Goal: Task Accomplishment & Management: Complete application form

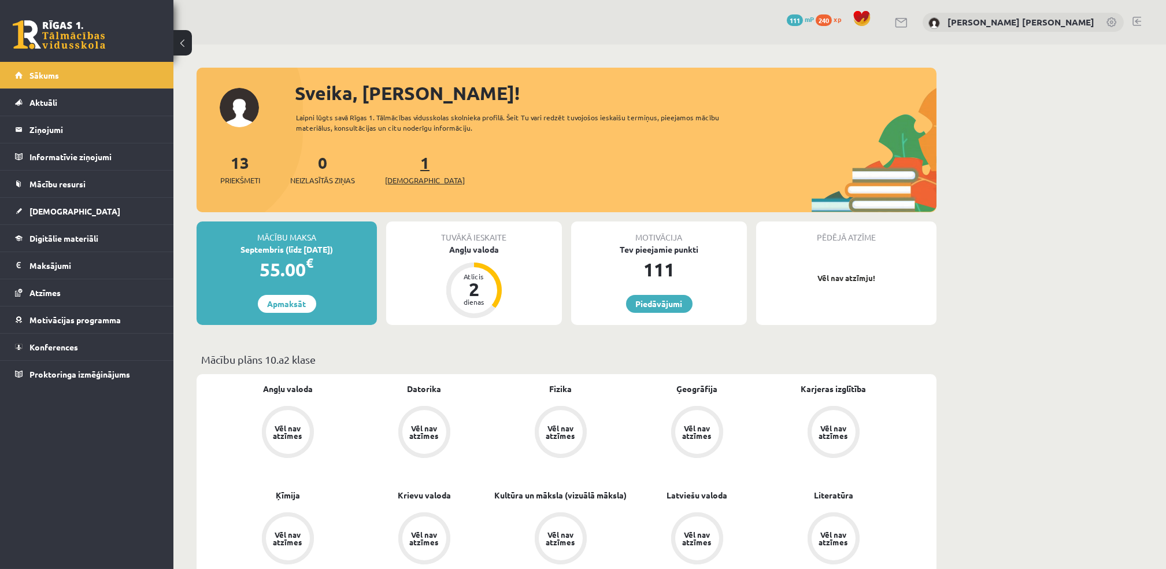
click at [414, 178] on span "[DEMOGRAPHIC_DATA]" at bounding box center [425, 181] width 80 height 12
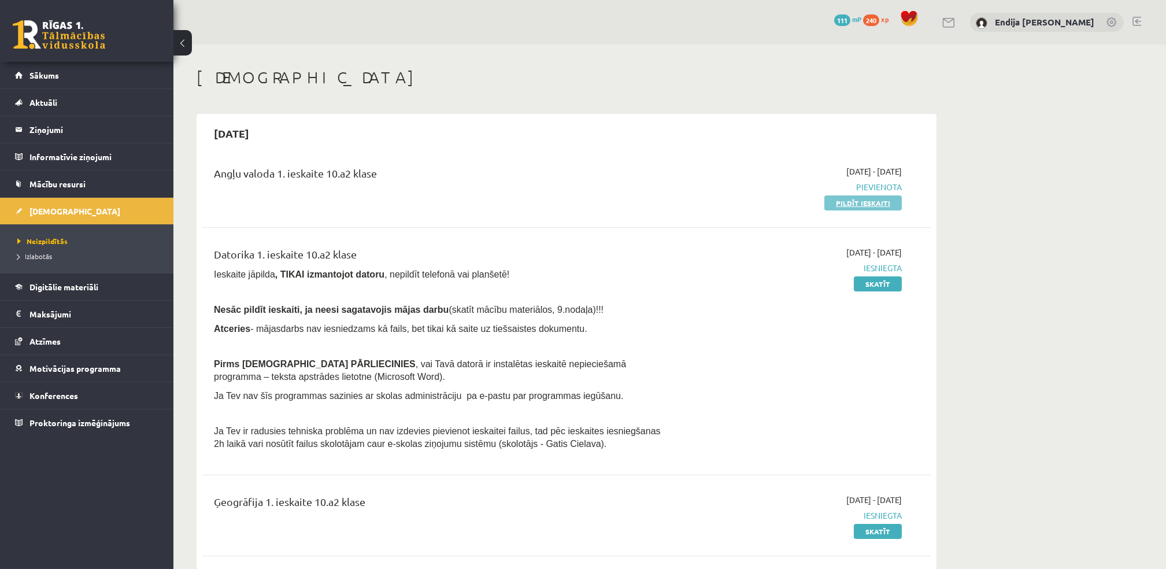
click at [879, 201] on link "Pildīt ieskaiti" at bounding box center [862, 202] width 77 height 15
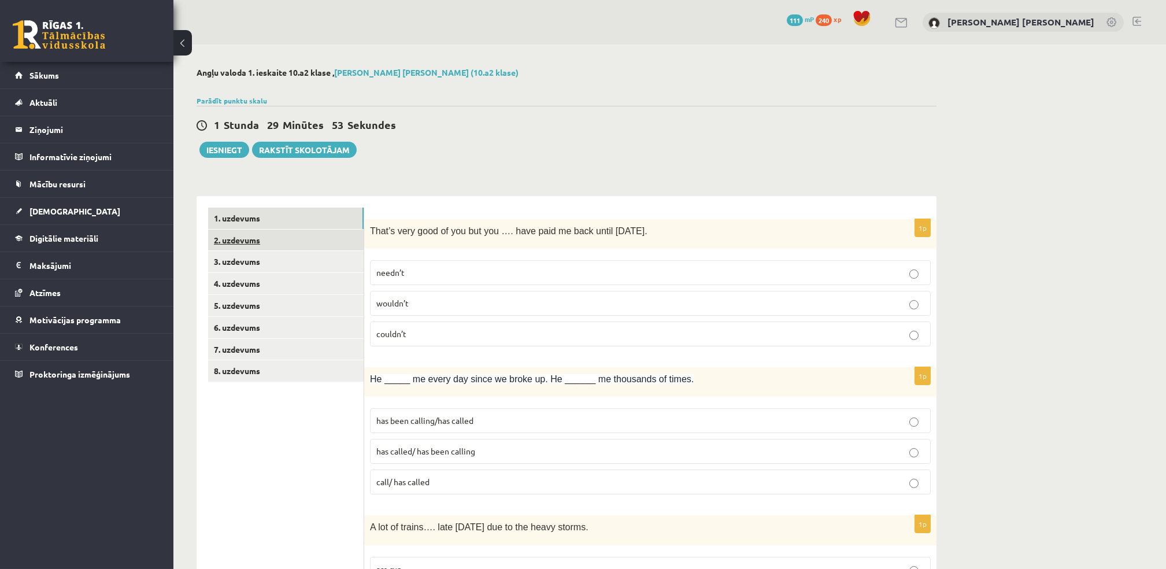
click at [245, 239] on link "2. uzdevums" at bounding box center [285, 239] width 155 height 21
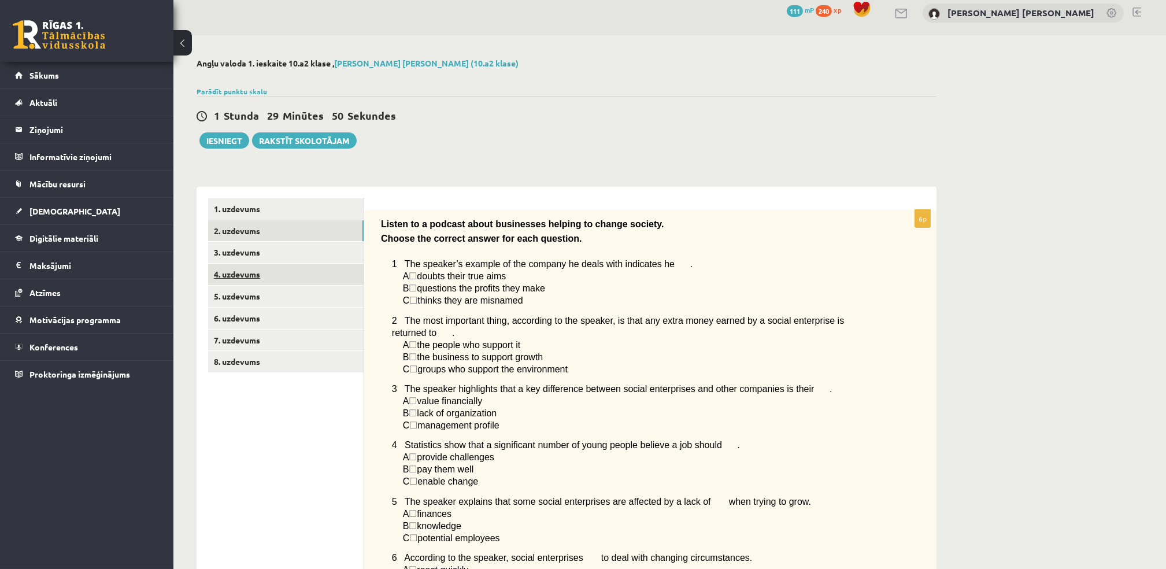
scroll to position [10, 0]
click at [251, 250] on link "3. uzdevums" at bounding box center [285, 250] width 155 height 21
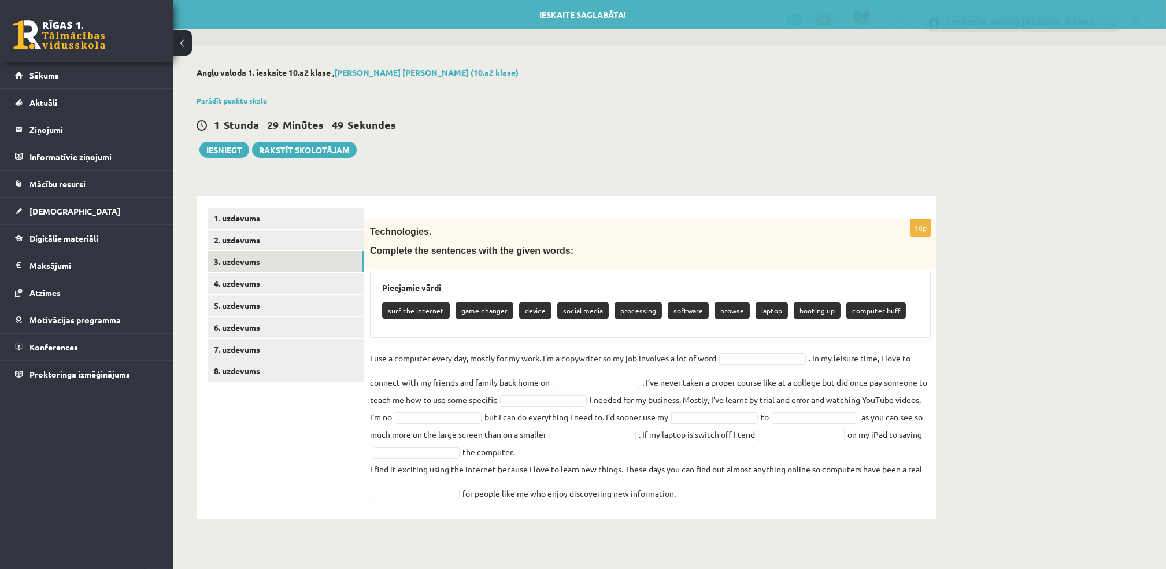
scroll to position [0, 0]
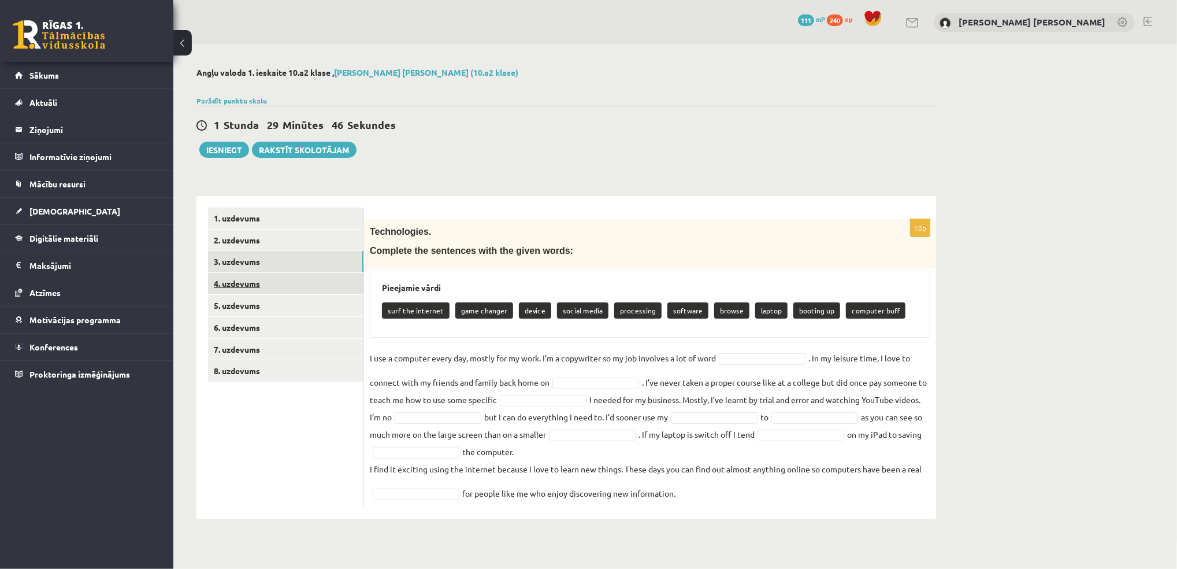
click at [251, 276] on link "4. uzdevums" at bounding box center [285, 283] width 155 height 21
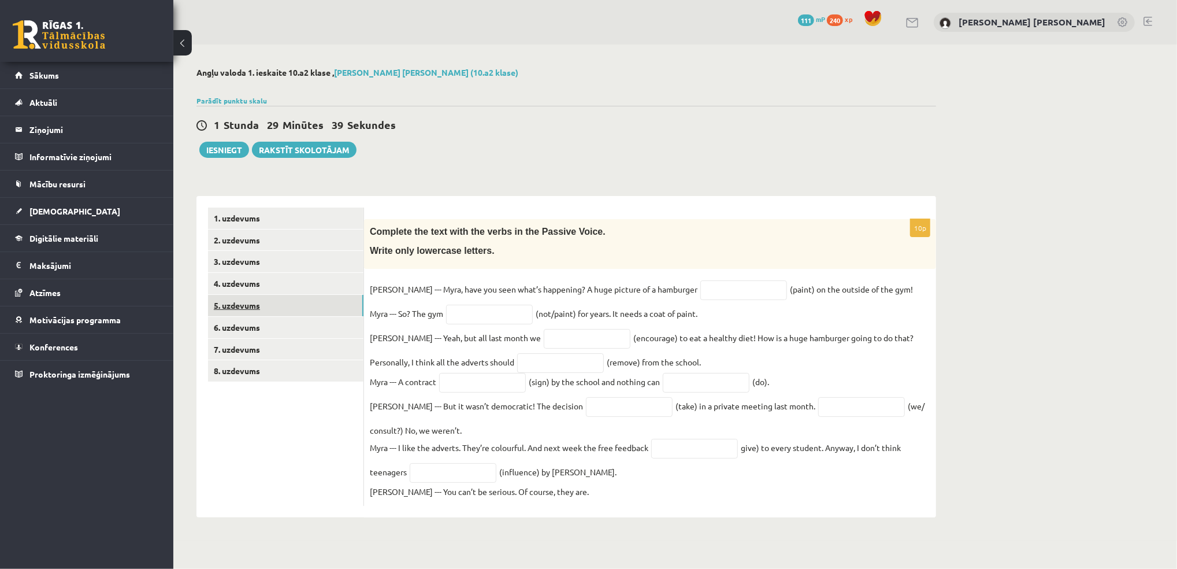
click at [236, 303] on link "5. uzdevums" at bounding box center [285, 305] width 155 height 21
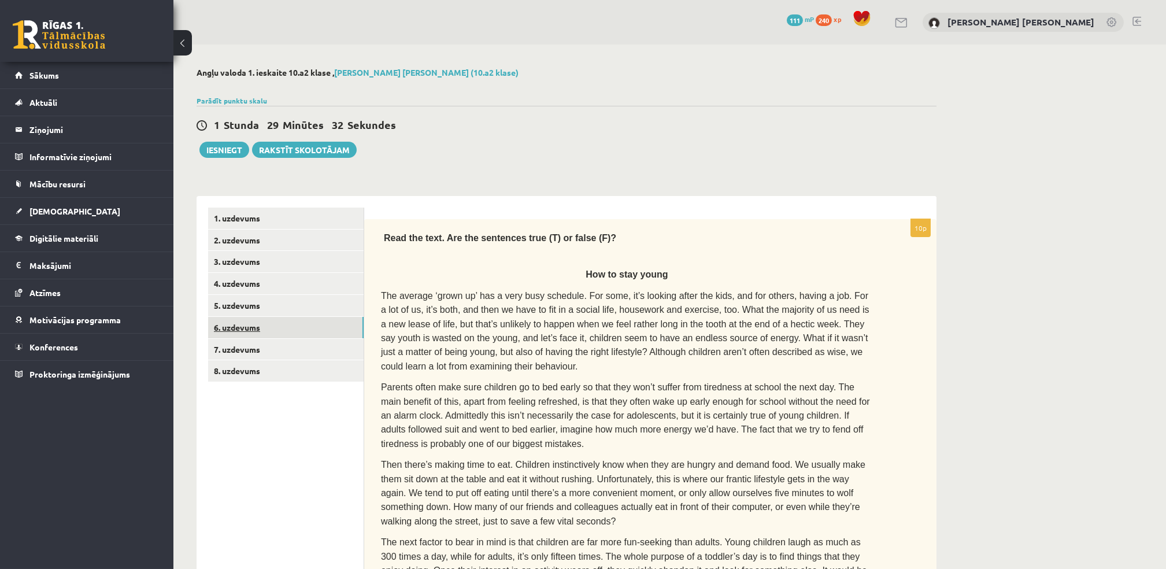
click at [247, 326] on link "6. uzdevums" at bounding box center [285, 327] width 155 height 21
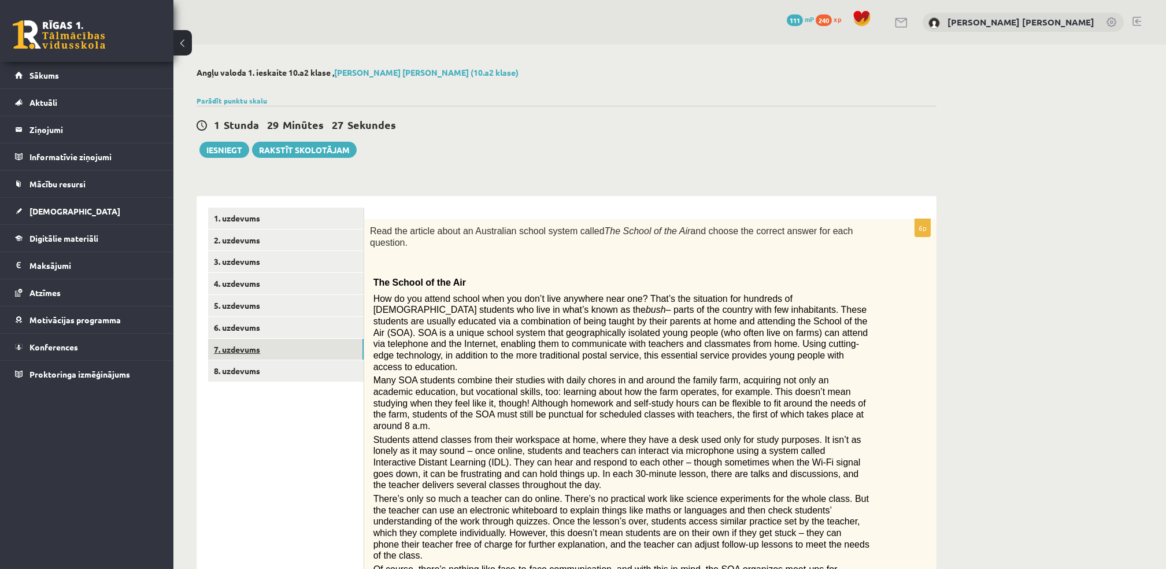
click at [280, 357] on link "7. uzdevums" at bounding box center [285, 349] width 155 height 21
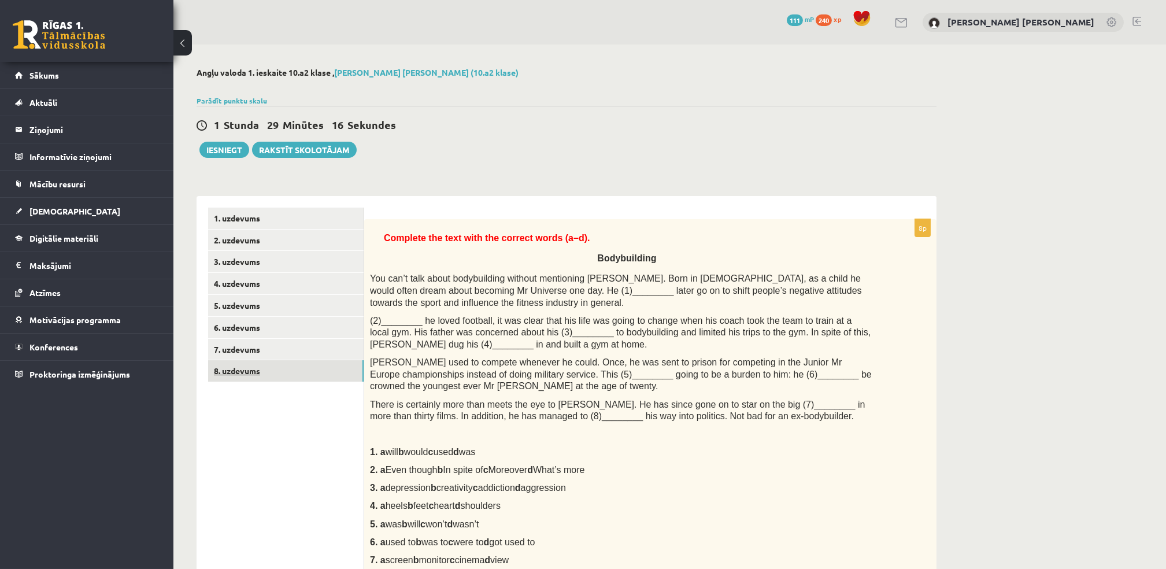
click at [230, 371] on link "8. uzdevums" at bounding box center [285, 370] width 155 height 21
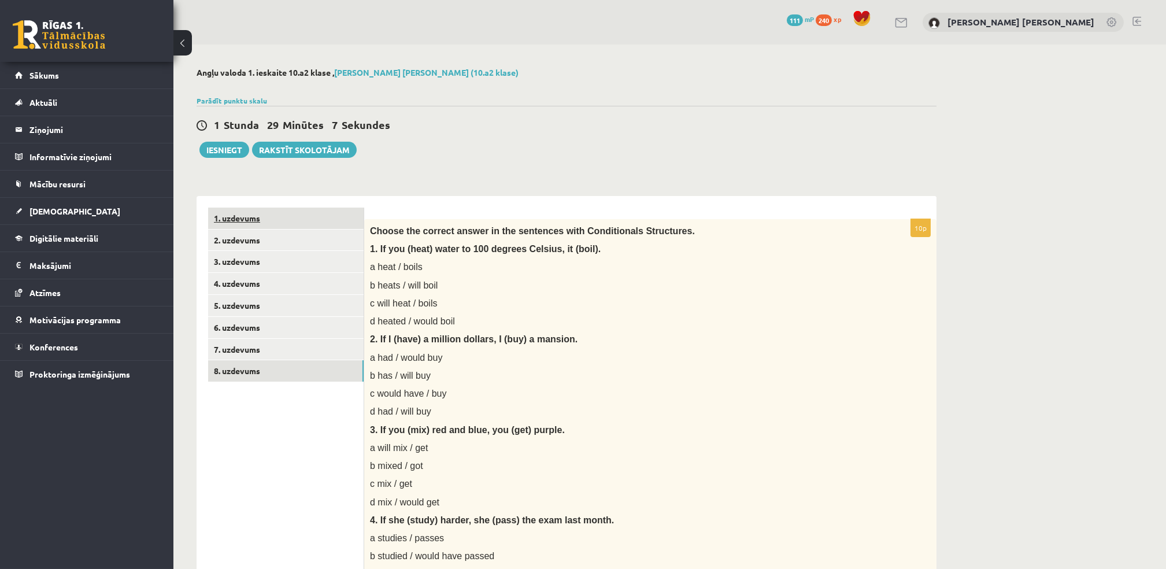
click at [224, 224] on link "1. uzdevums" at bounding box center [285, 218] width 155 height 21
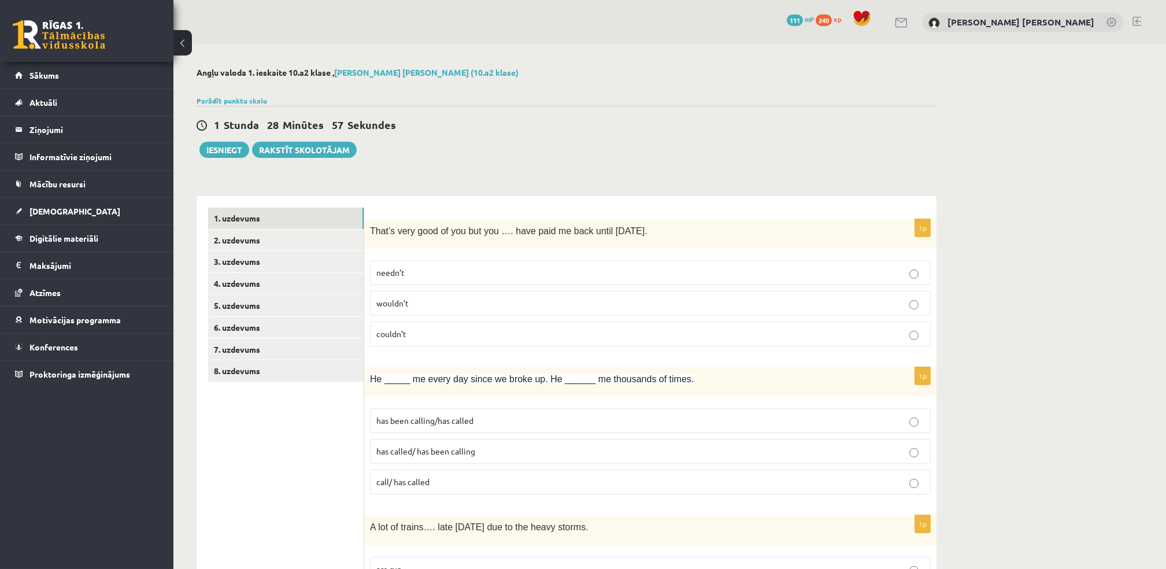
click at [1027, 42] on div "0 Dāvanas 111 mP 240 xp Endija Elizabete Zēvalde" at bounding box center [669, 22] width 993 height 45
click at [676, 298] on p "wouldn’t" at bounding box center [650, 303] width 548 height 12
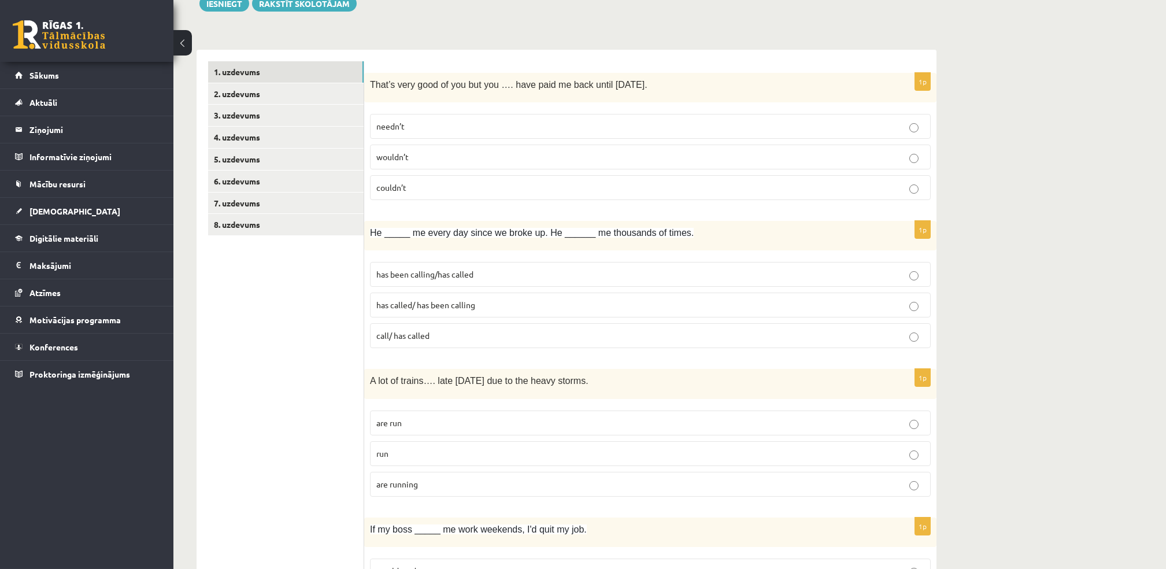
scroll to position [147, 0]
click at [719, 311] on label "has called/ has been calling" at bounding box center [650, 304] width 561 height 25
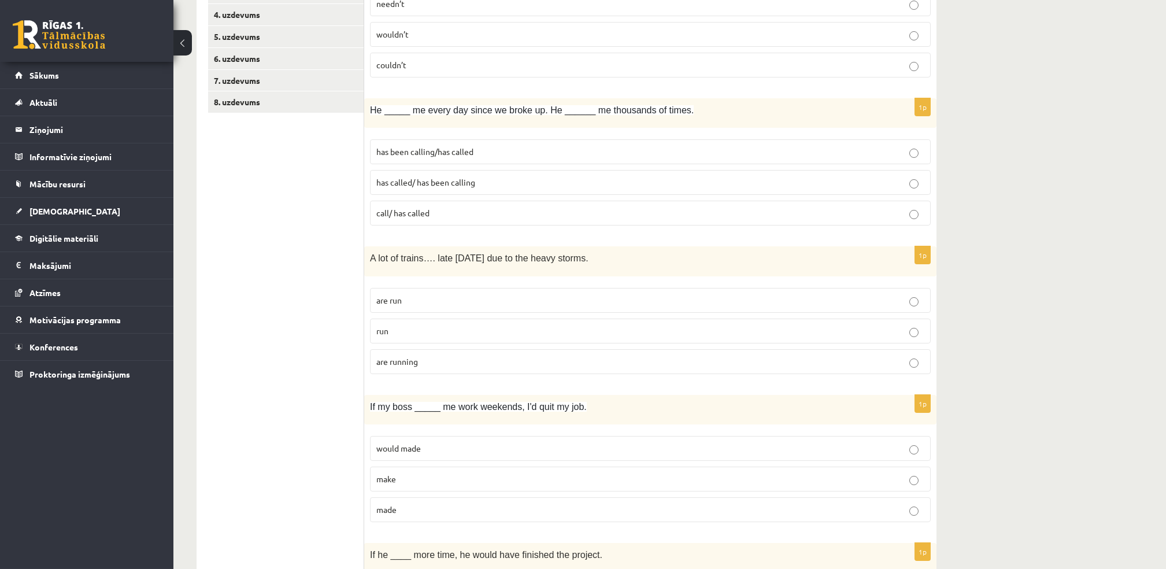
scroll to position [313, 0]
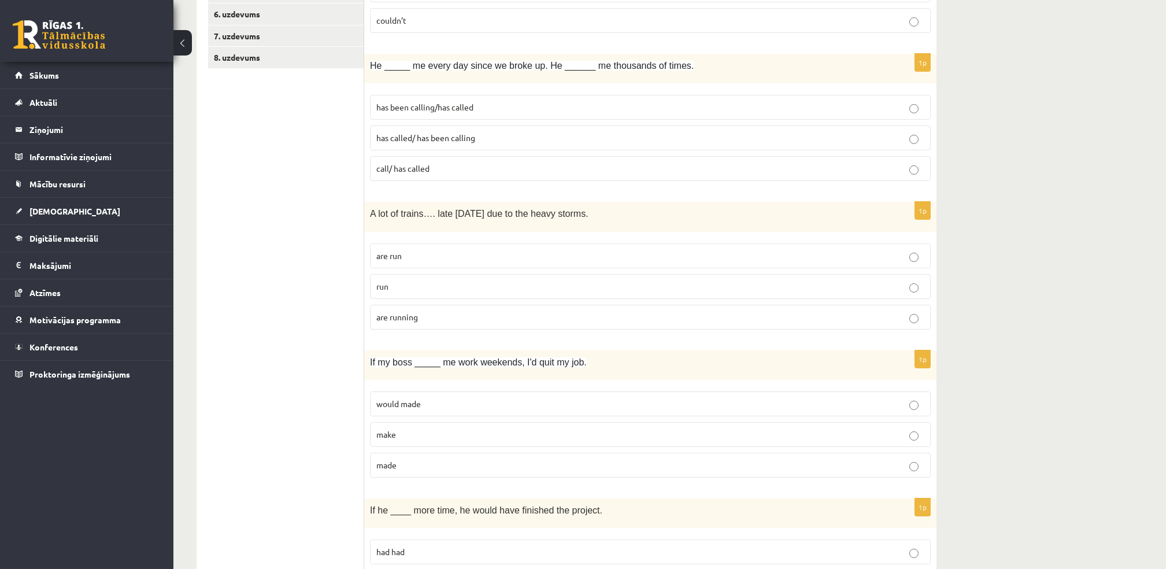
click at [409, 321] on p "are running" at bounding box center [650, 317] width 548 height 12
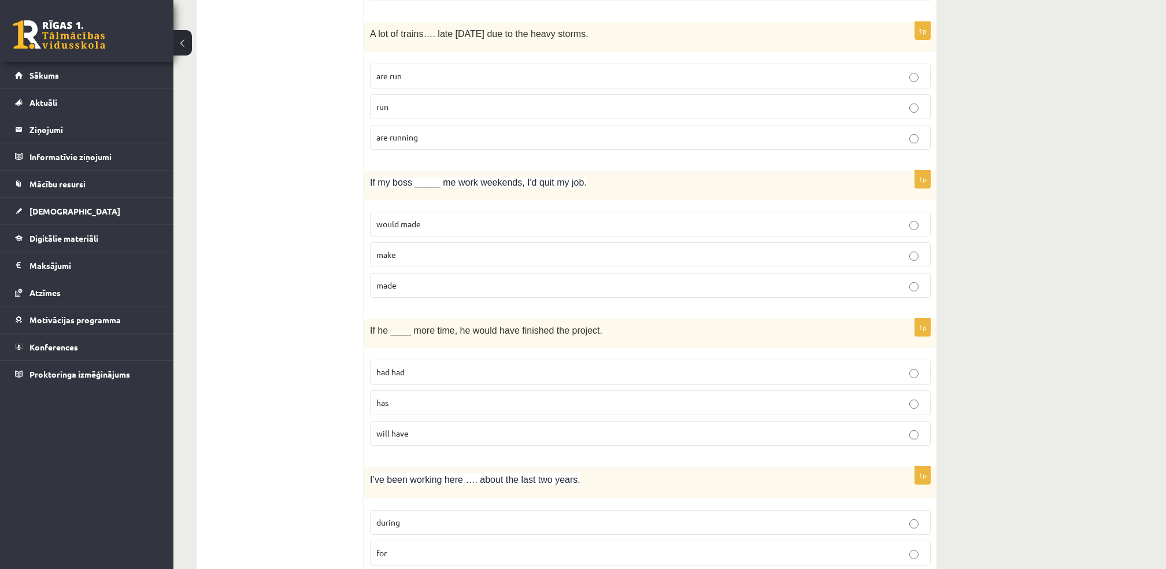
scroll to position [492, 0]
click at [427, 233] on label "would made" at bounding box center [650, 224] width 561 height 25
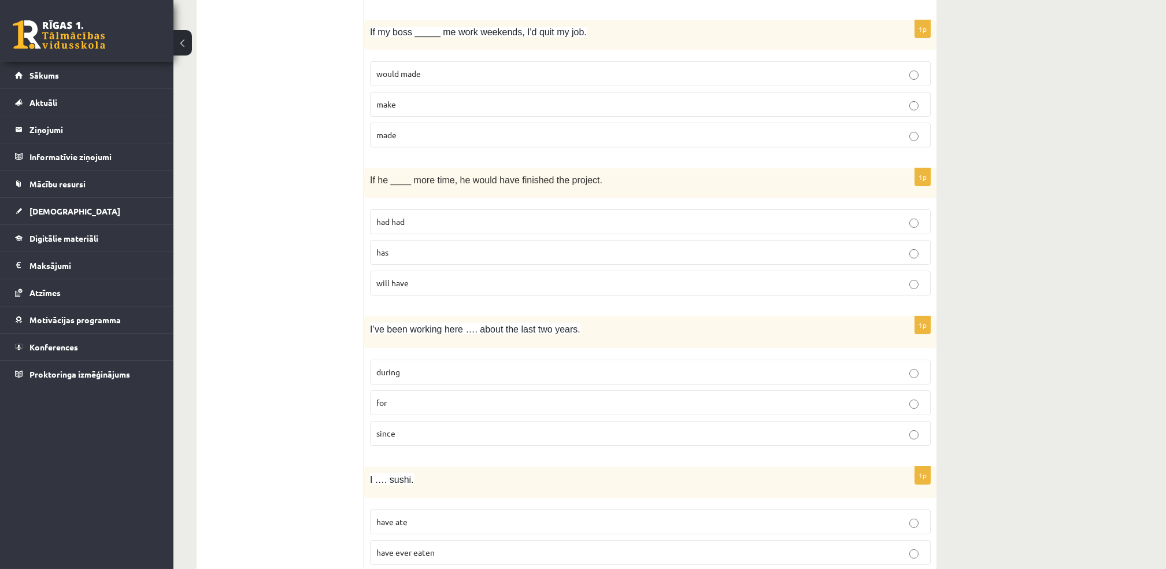
click at [428, 221] on p "had had" at bounding box center [650, 222] width 548 height 12
click at [419, 403] on p "for" at bounding box center [650, 403] width 548 height 12
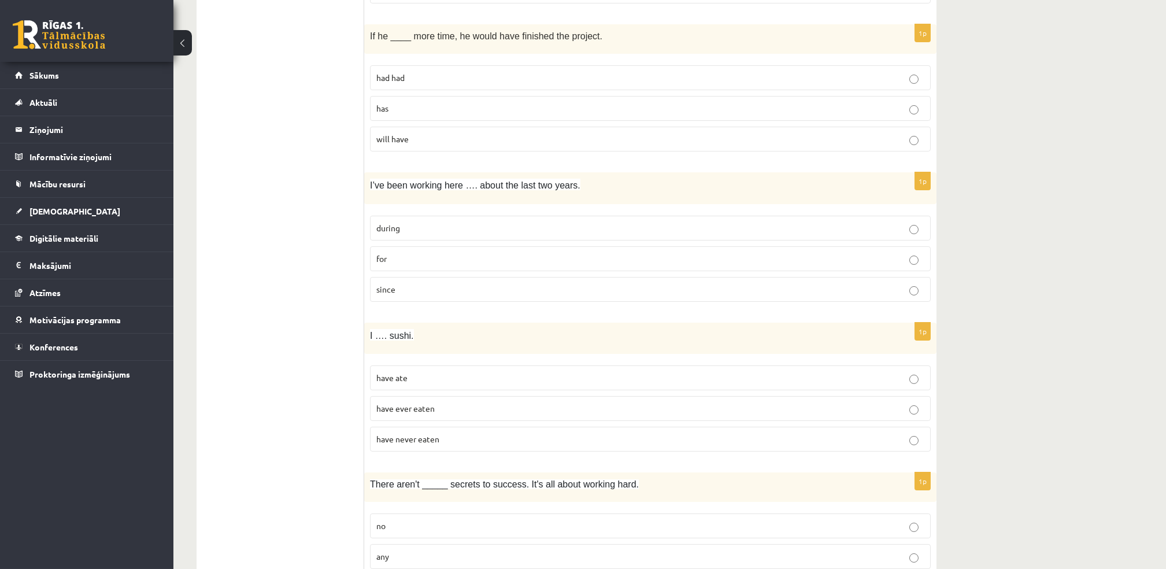
scroll to position [779, 0]
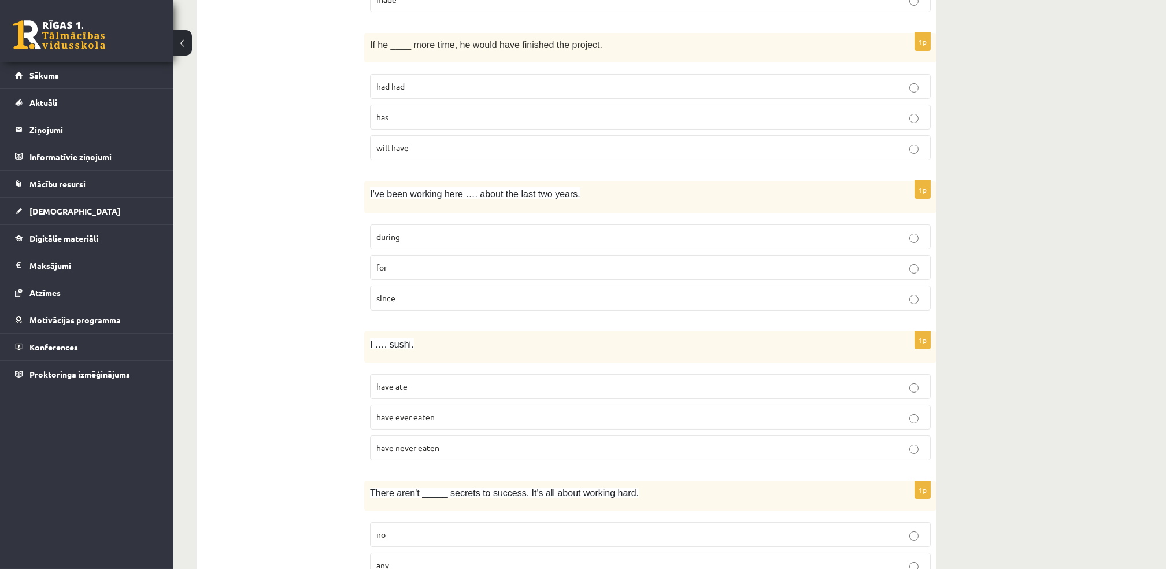
click at [445, 412] on label "have ever eaten" at bounding box center [650, 417] width 561 height 25
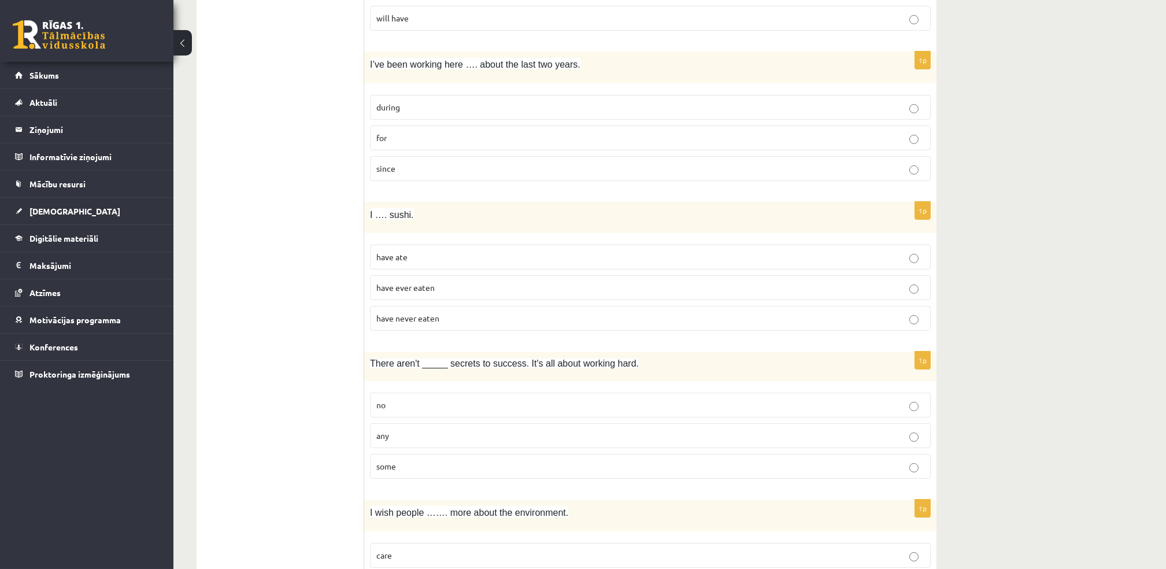
scroll to position [909, 0]
click at [448, 432] on p "any" at bounding box center [650, 435] width 548 height 12
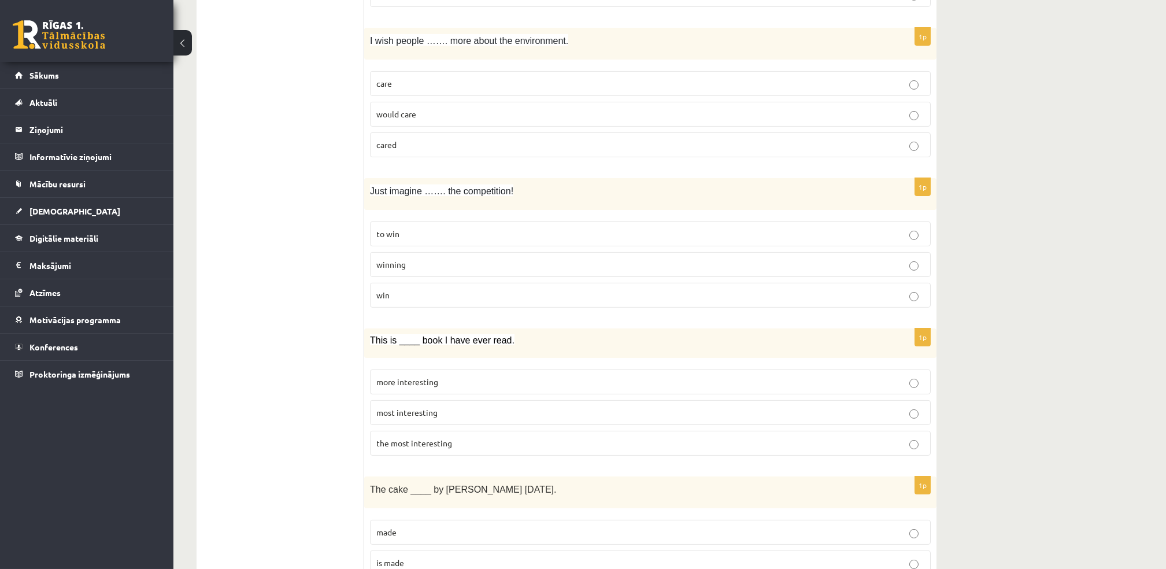
scroll to position [1305, 0]
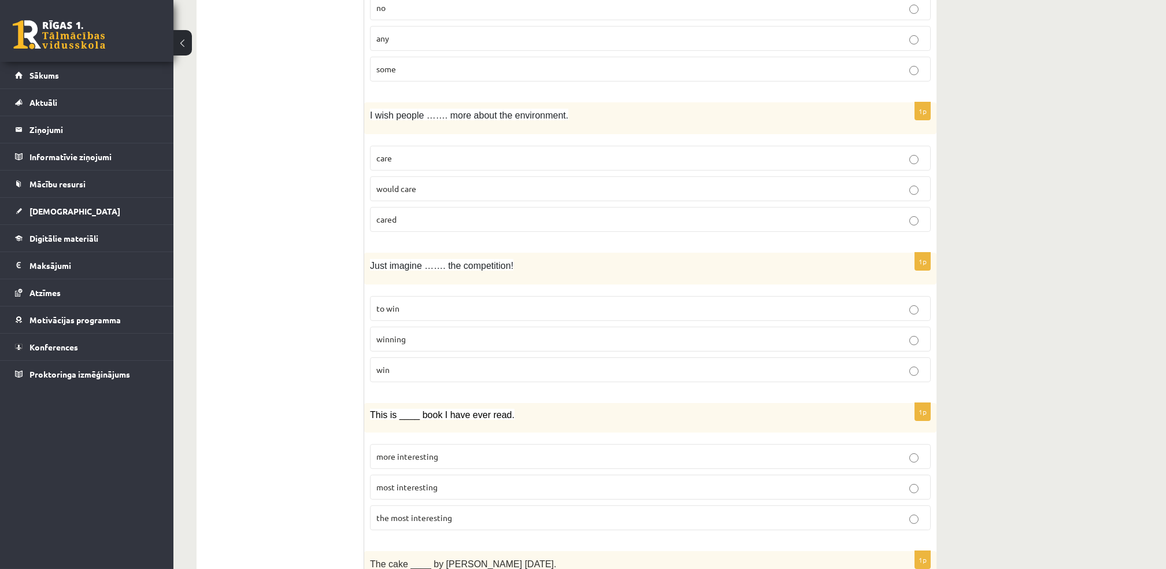
click at [395, 181] on label "would care" at bounding box center [650, 188] width 561 height 25
click at [435, 340] on p "winning" at bounding box center [650, 339] width 548 height 12
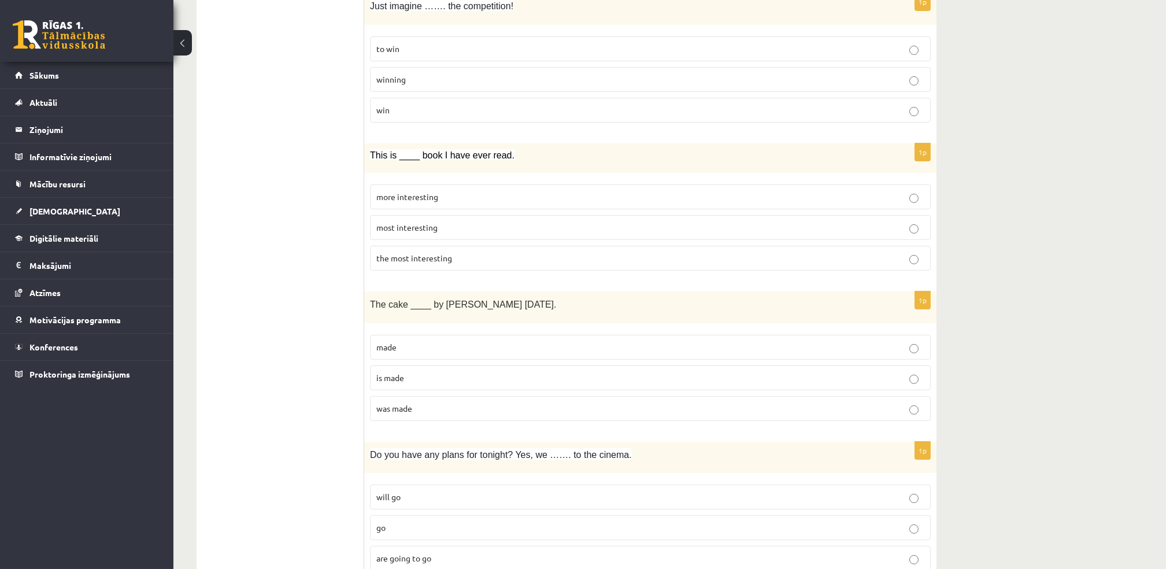
scroll to position [1601, 0]
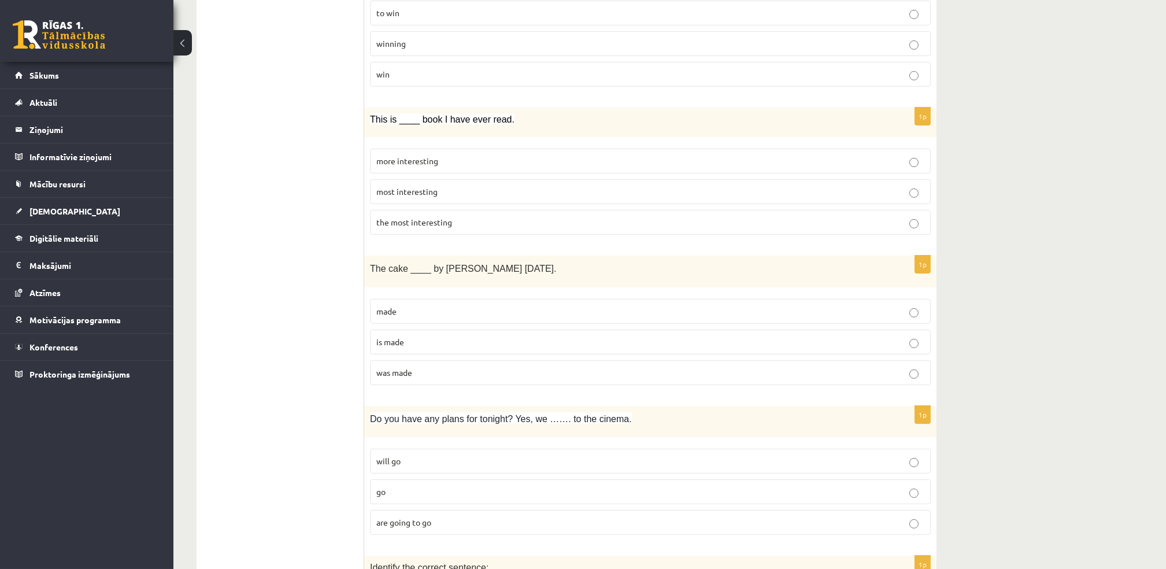
click at [413, 237] on fieldset "more interesting most interesting the most interesting" at bounding box center [650, 190] width 561 height 95
click at [414, 228] on p "the most interesting" at bounding box center [650, 222] width 548 height 12
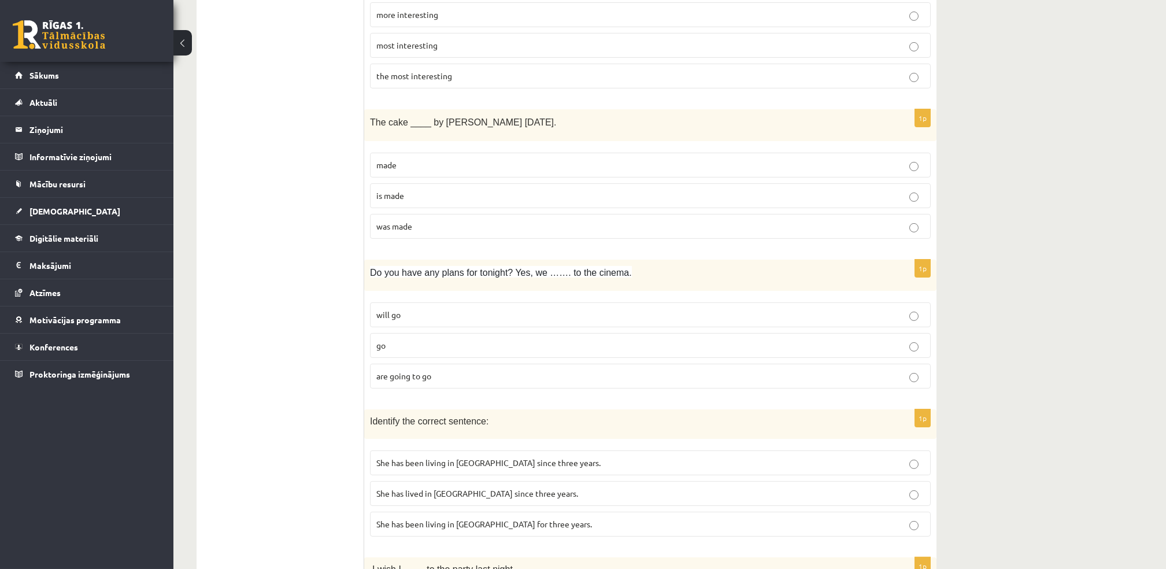
scroll to position [1749, 0]
click at [440, 367] on label "are going to go" at bounding box center [650, 374] width 561 height 25
click at [434, 227] on p "was made" at bounding box center [650, 225] width 548 height 12
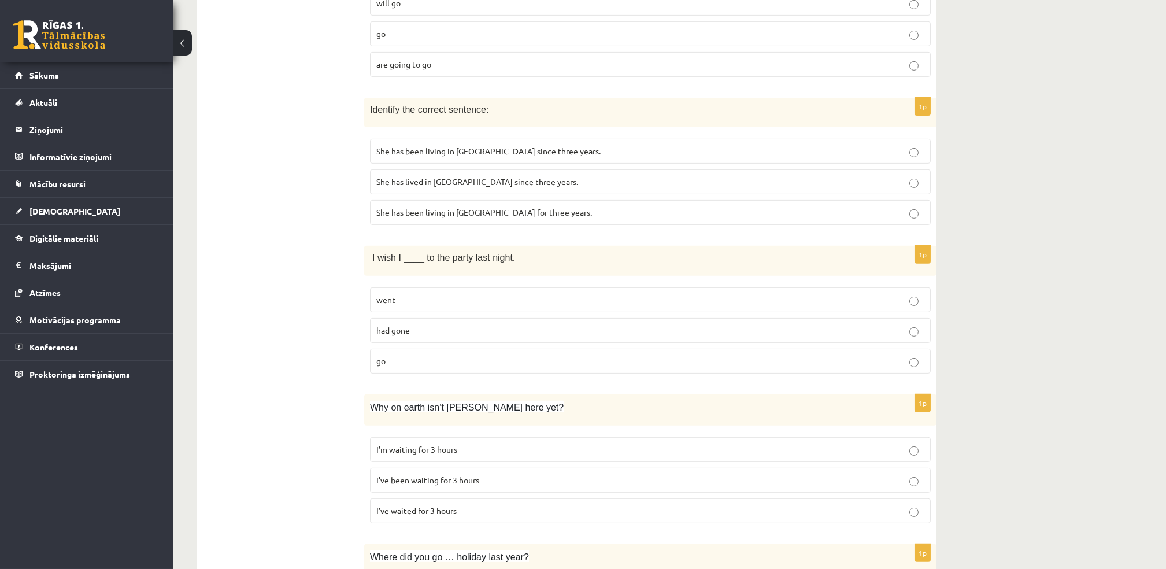
scroll to position [2072, 0]
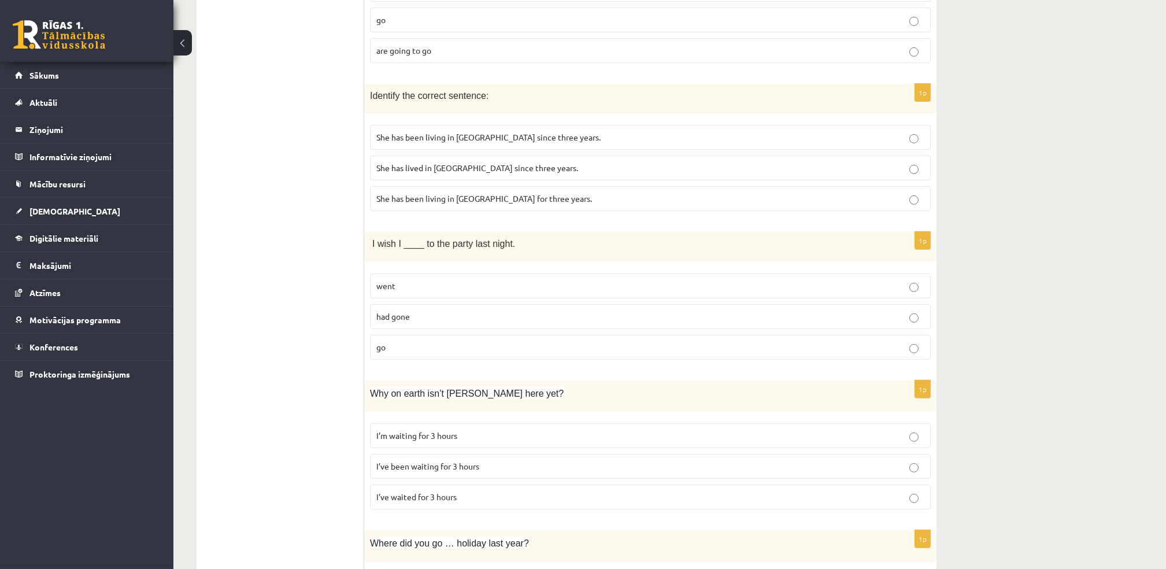
click at [424, 139] on span "She has been living in Paris since three years." at bounding box center [488, 137] width 224 height 10
click at [416, 208] on label "She has been living in Paris for three years." at bounding box center [650, 198] width 561 height 25
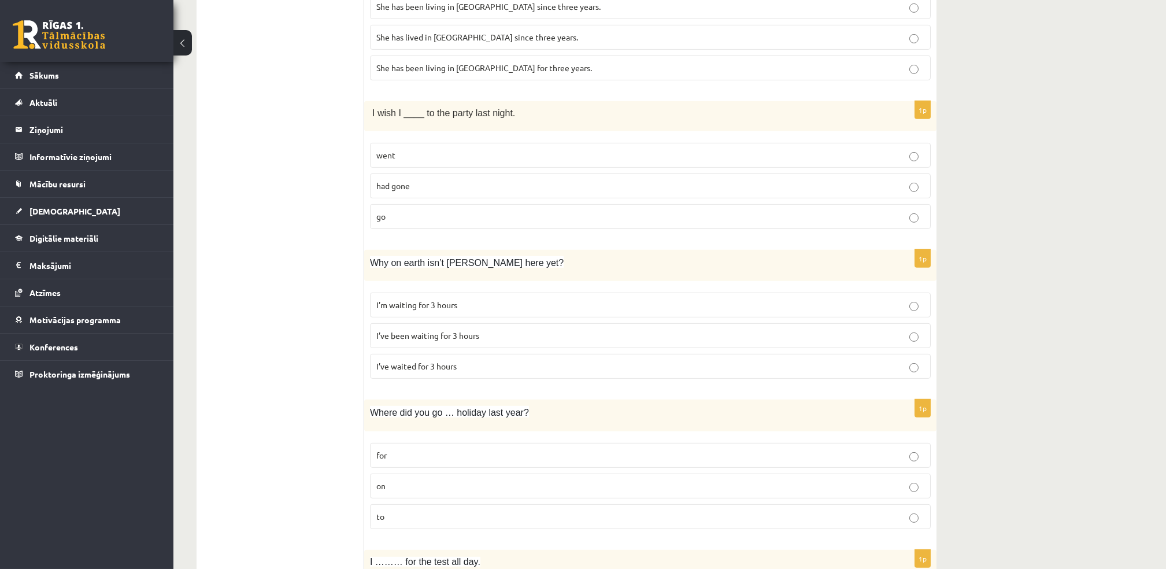
scroll to position [2209, 0]
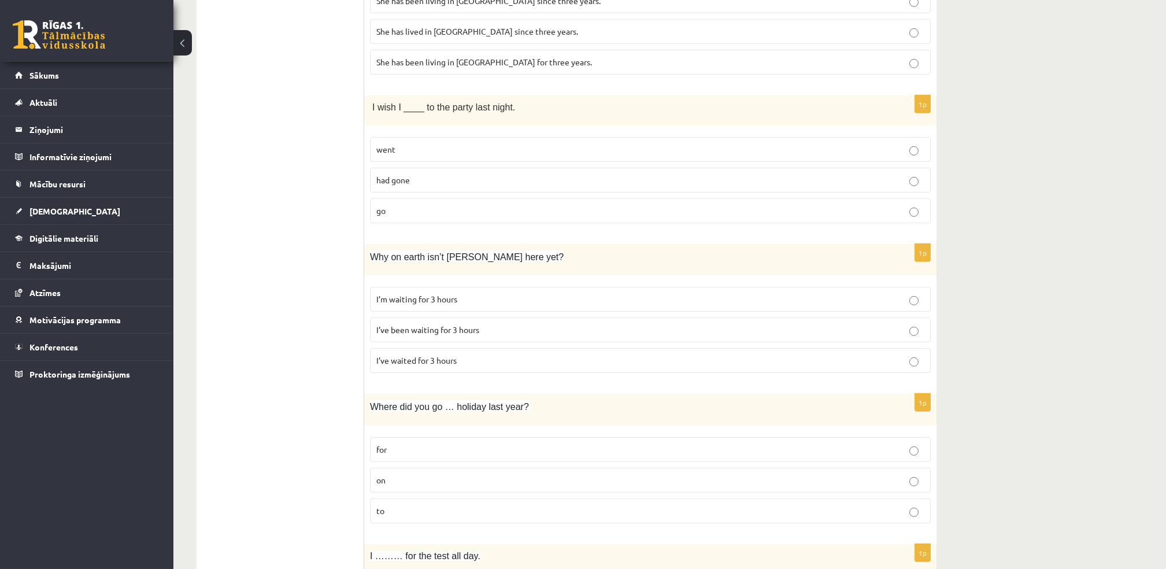
click at [405, 188] on label "had gone" at bounding box center [650, 180] width 561 height 25
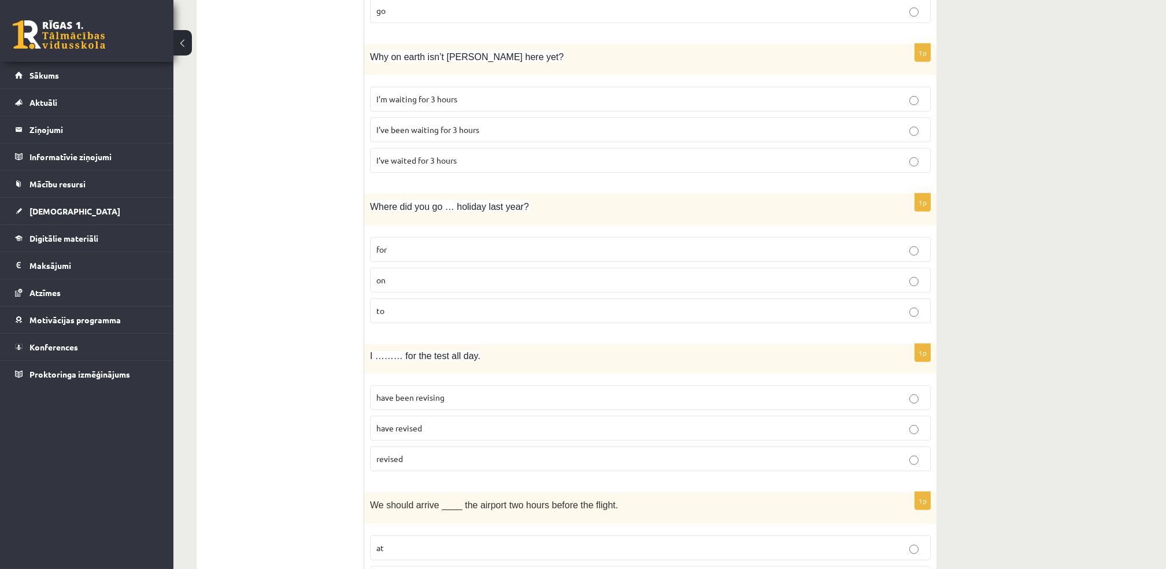
scroll to position [2406, 0]
click at [465, 137] on span "I’ve been waiting for 3 hours" at bounding box center [427, 132] width 103 height 10
click at [414, 283] on p "on" at bounding box center [650, 282] width 548 height 12
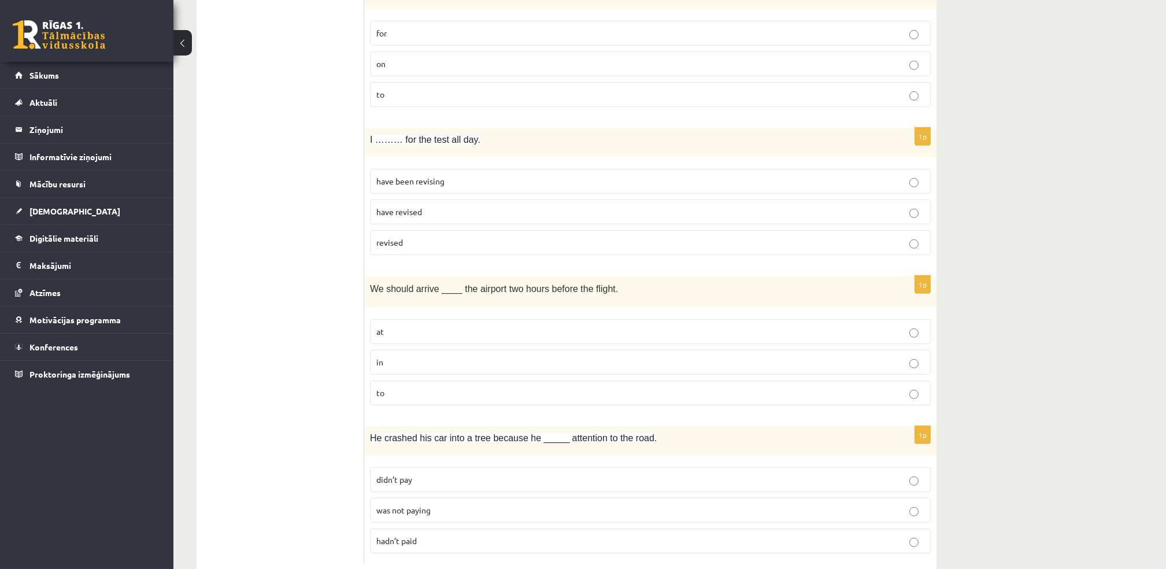
scroll to position [2656, 0]
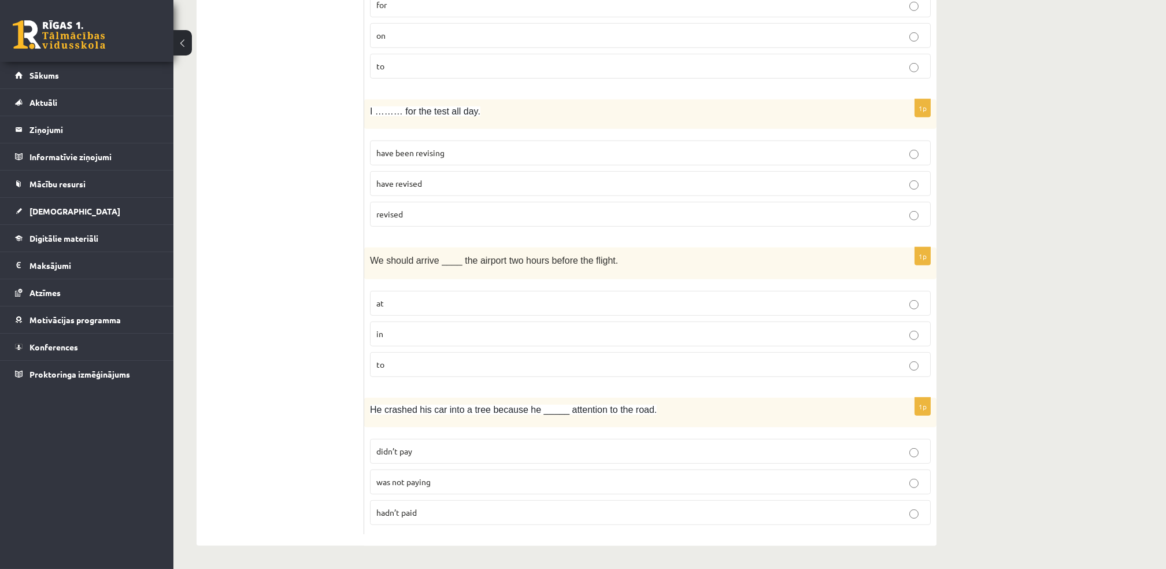
click at [402, 156] on span "have been revising" at bounding box center [410, 152] width 68 height 10
click at [397, 308] on p "at" at bounding box center [650, 303] width 548 height 12
click at [412, 512] on span "hadn’t paid" at bounding box center [396, 512] width 40 height 10
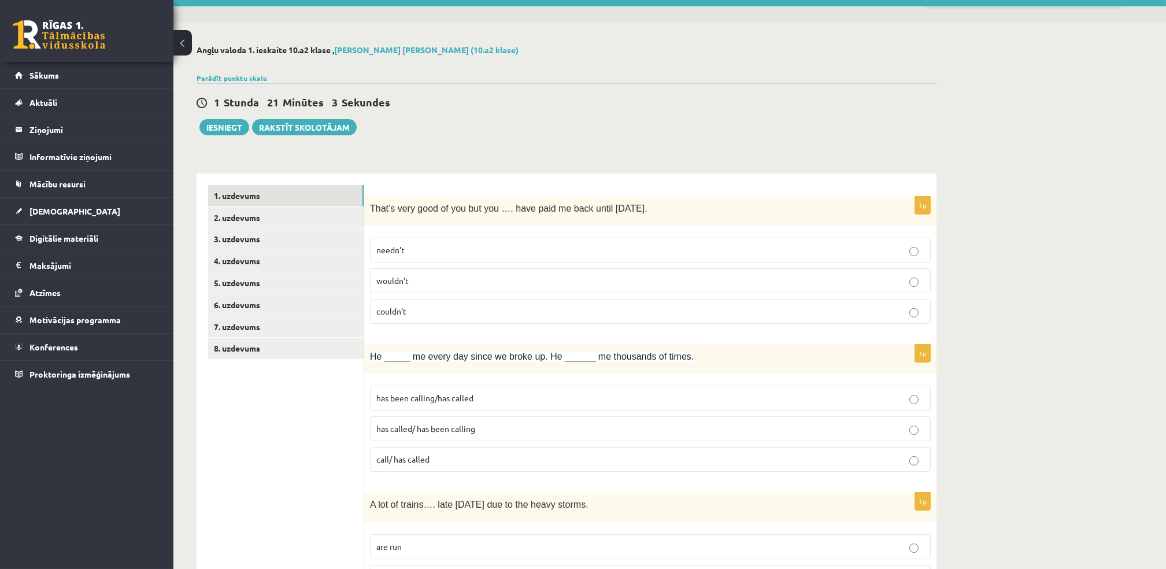
scroll to position [0, 0]
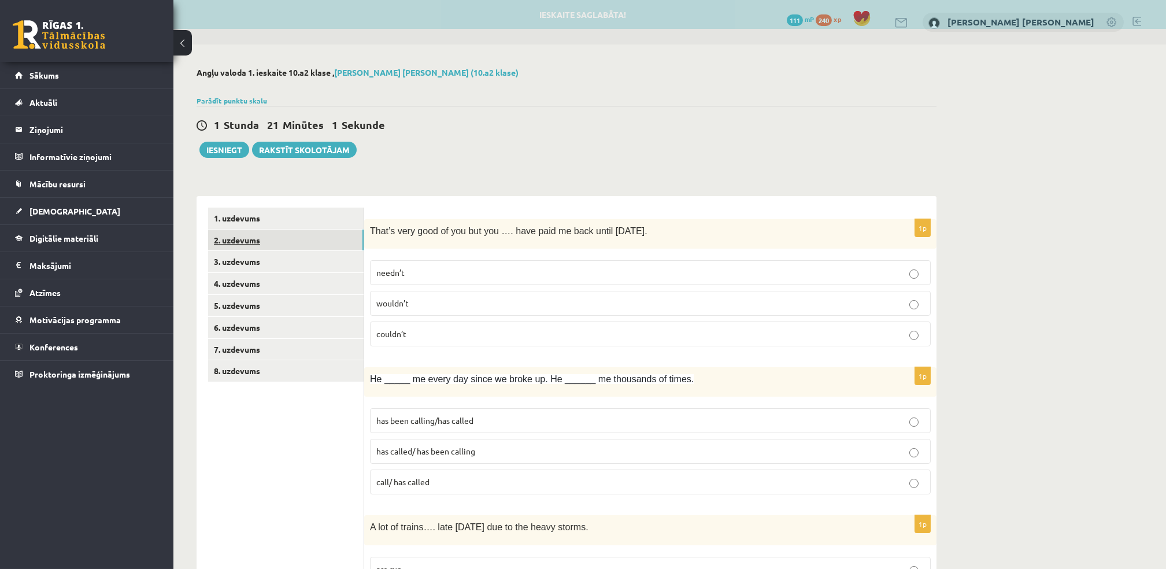
click at [255, 234] on link "2. uzdevums" at bounding box center [285, 239] width 155 height 21
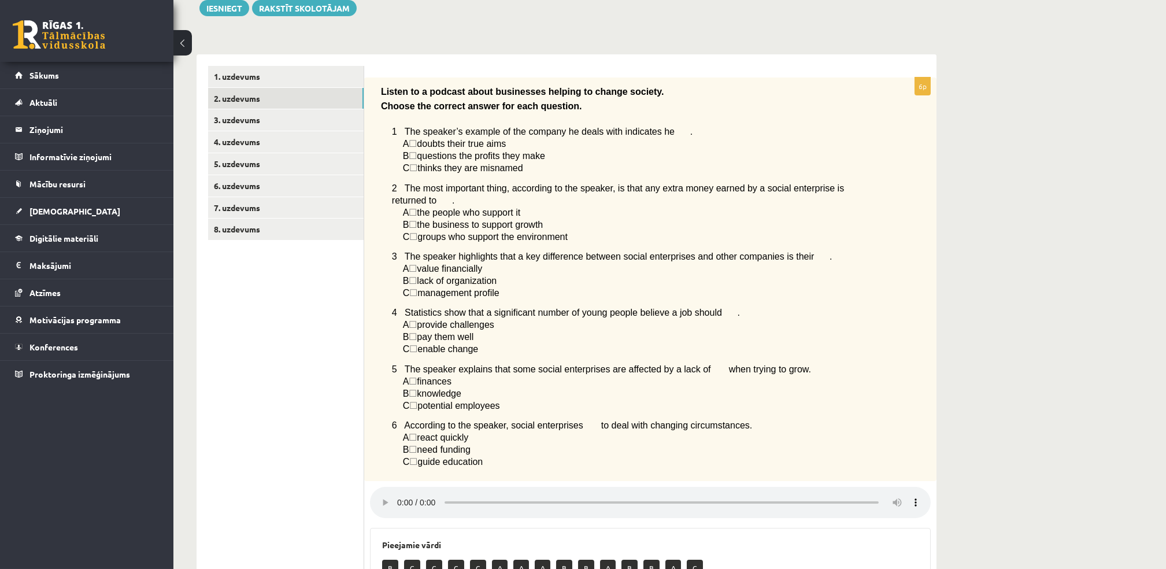
scroll to position [140, 0]
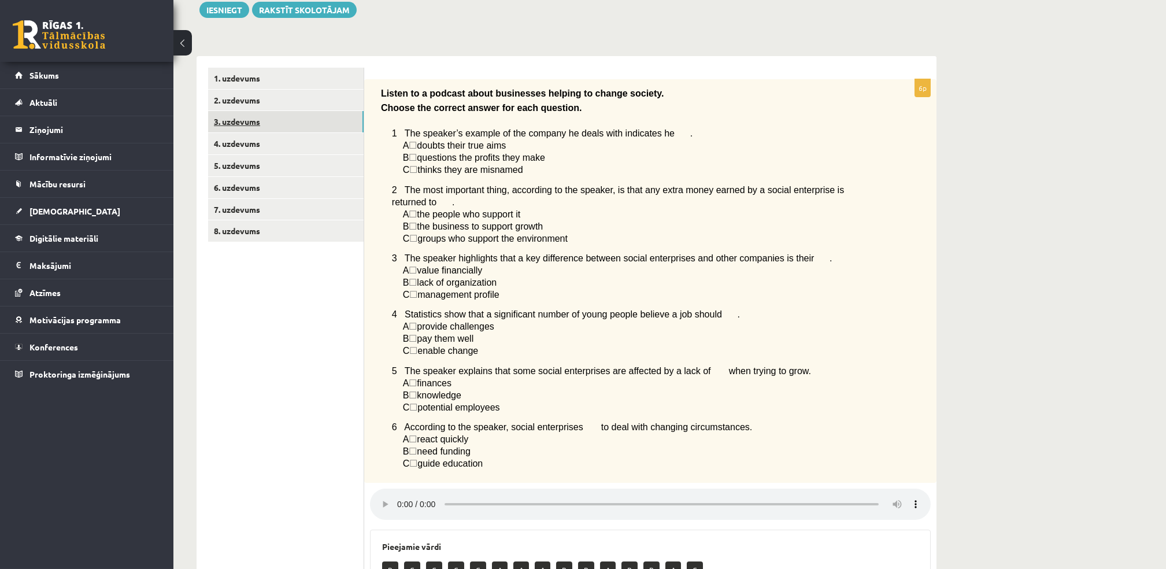
click at [231, 112] on link "3. uzdevums" at bounding box center [285, 121] width 155 height 21
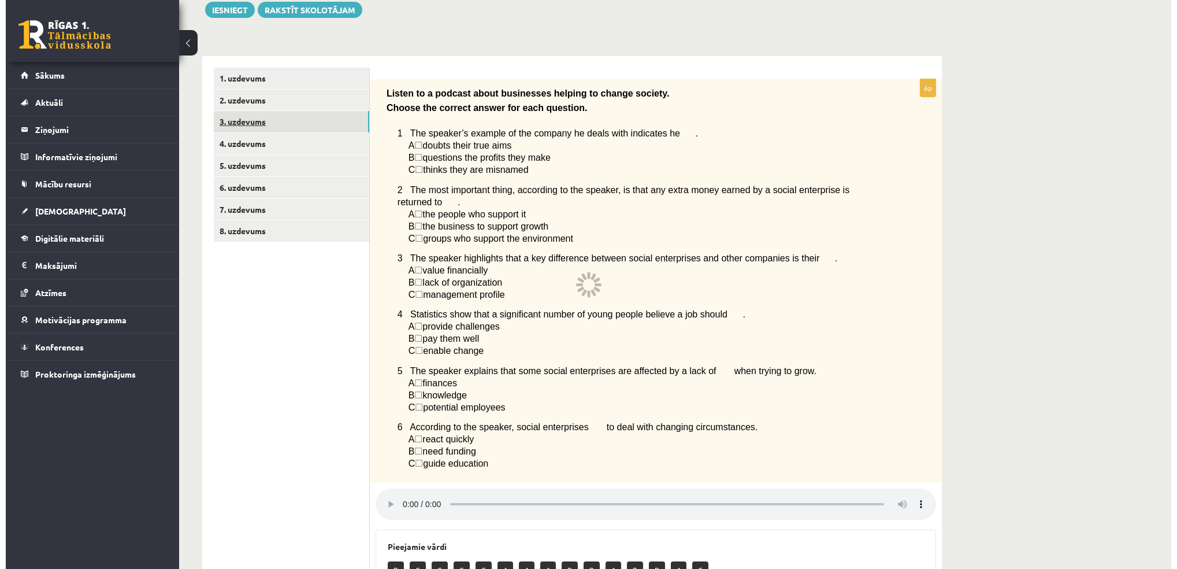
scroll to position [0, 0]
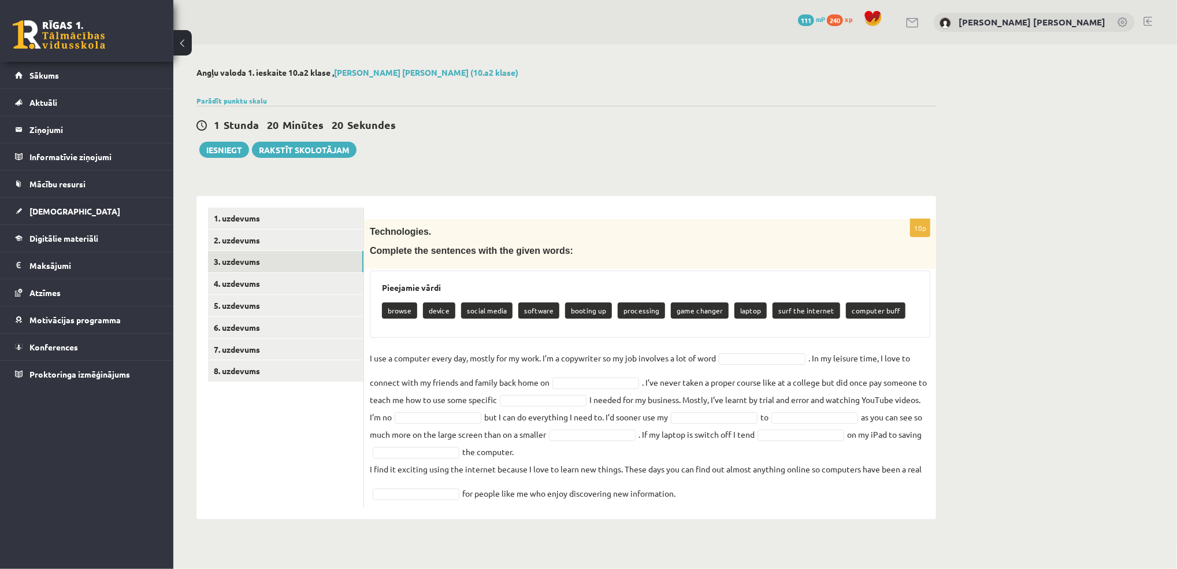
click at [632, 310] on p "processing" at bounding box center [641, 310] width 47 height 16
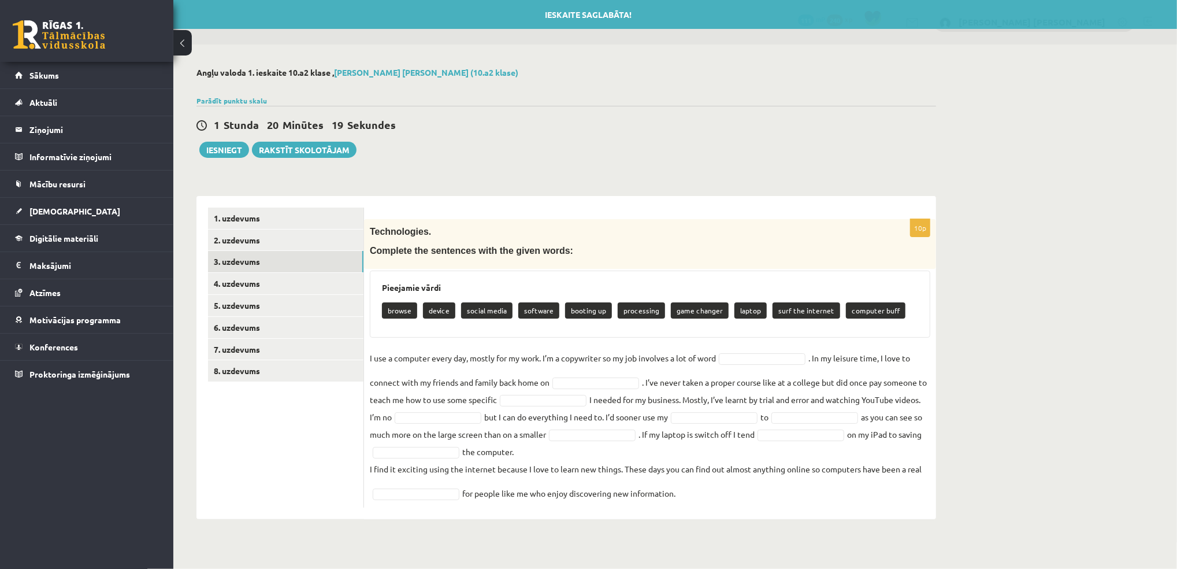
click at [632, 310] on p "processing" at bounding box center [641, 310] width 47 height 16
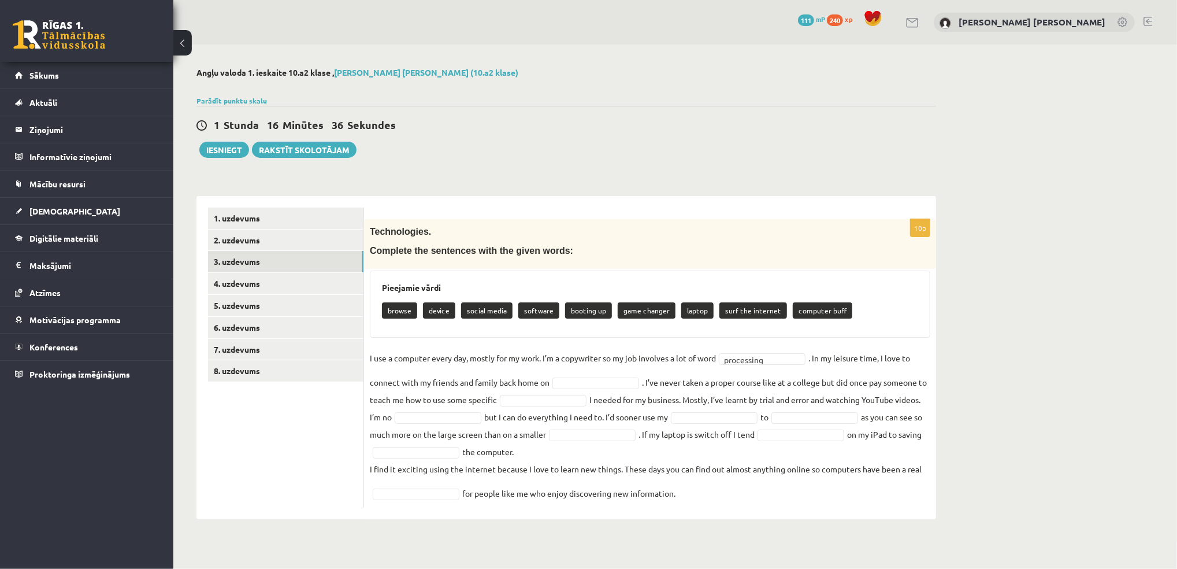
click at [983, 250] on div "Angļu valoda 1. ieskaite 10.a2 klase , Endija Elizabete Zēvalde (10.a2 klase) P…" at bounding box center [675, 294] width 1004 height 498
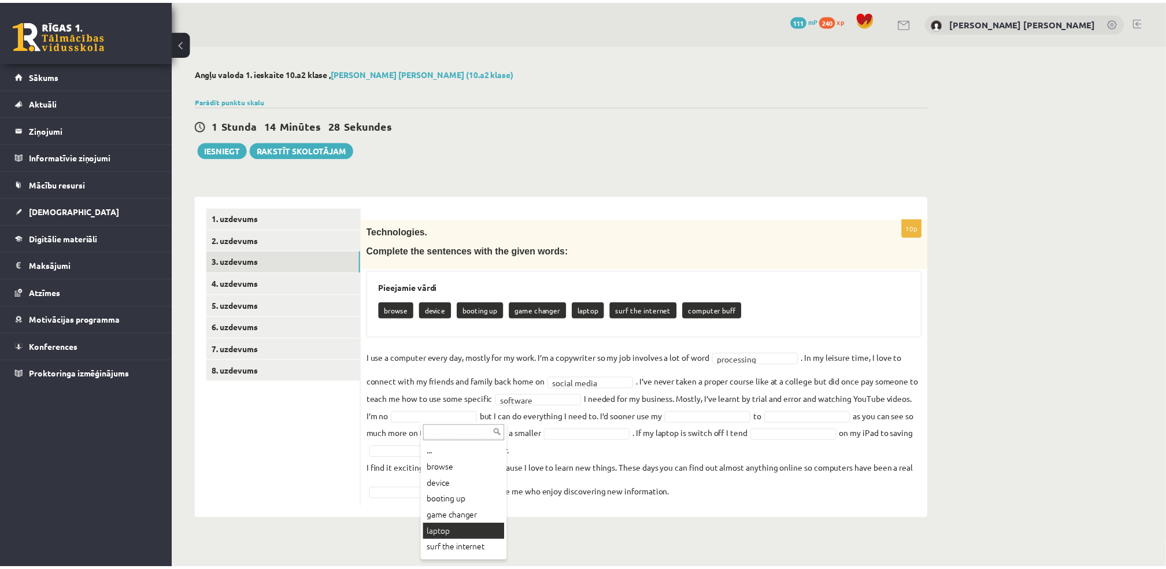
scroll to position [13, 0]
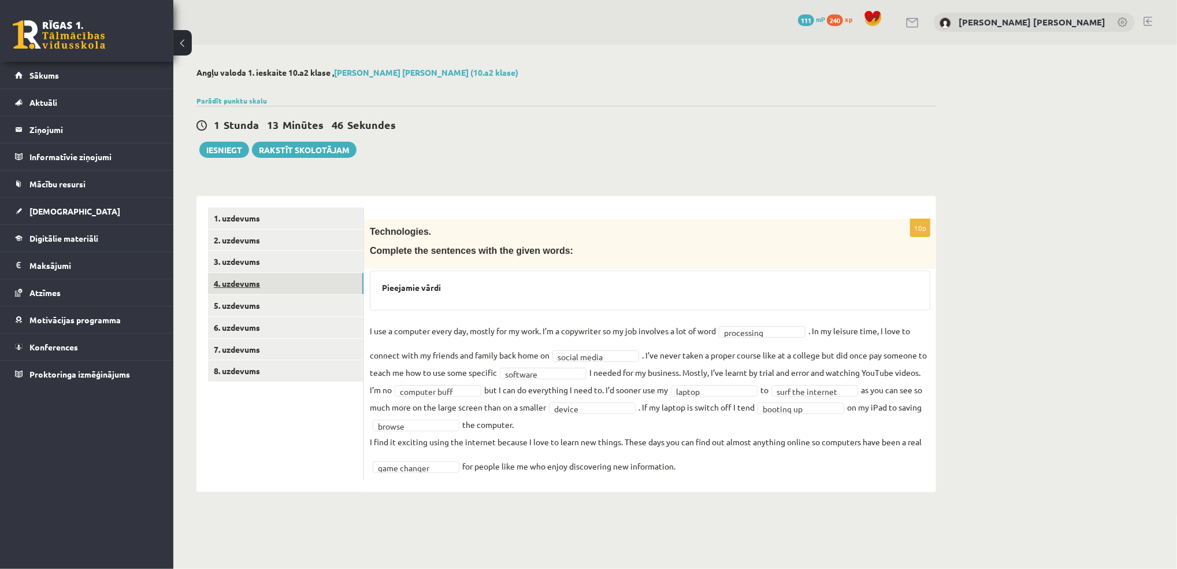
click at [231, 280] on link "4. uzdevums" at bounding box center [285, 283] width 155 height 21
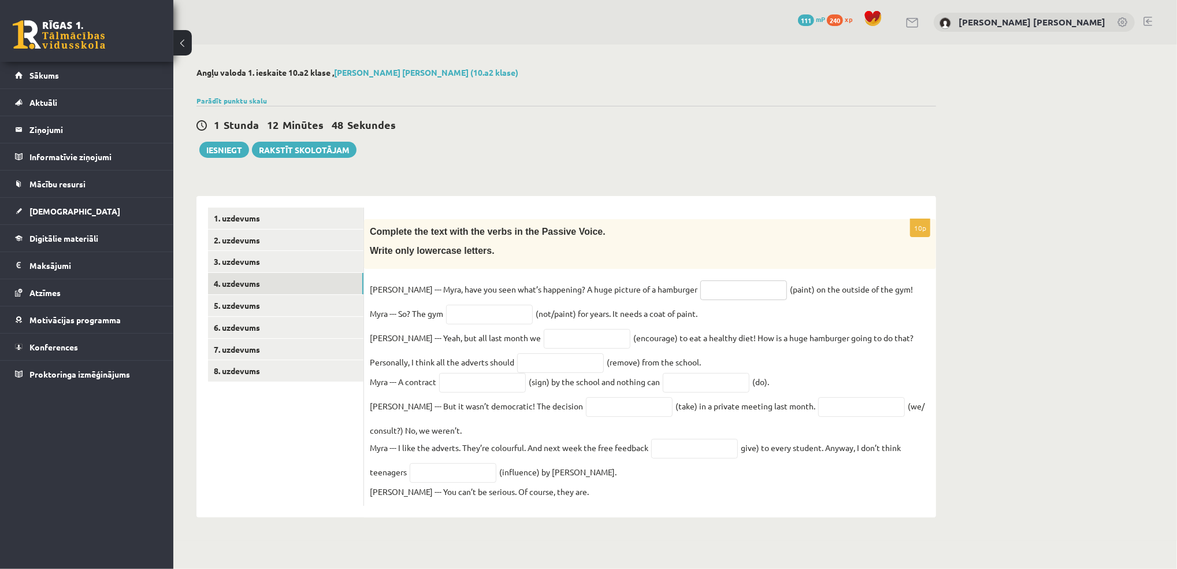
click at [701, 290] on input "text" at bounding box center [744, 290] width 87 height 20
type input "**********"
click at [487, 310] on input "text" at bounding box center [489, 315] width 87 height 20
type input "**********"
click at [544, 344] on input "text" at bounding box center [587, 339] width 87 height 20
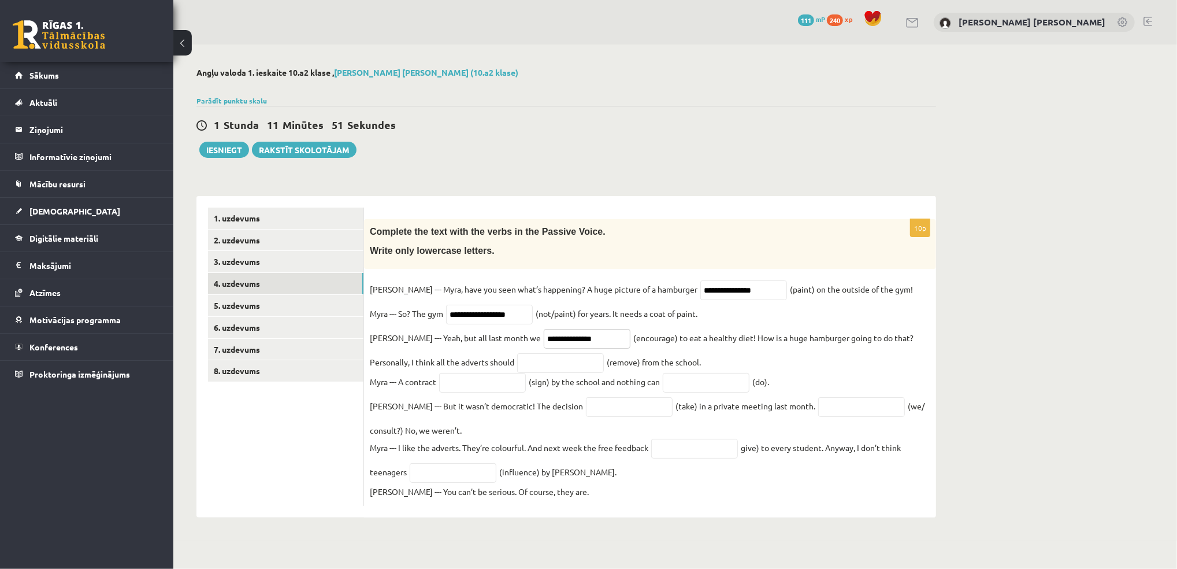
type input "**********"
click at [534, 366] on input "text" at bounding box center [560, 363] width 87 height 20
type input "**********"
click at [457, 388] on input "text" at bounding box center [482, 383] width 87 height 20
type input "**********"
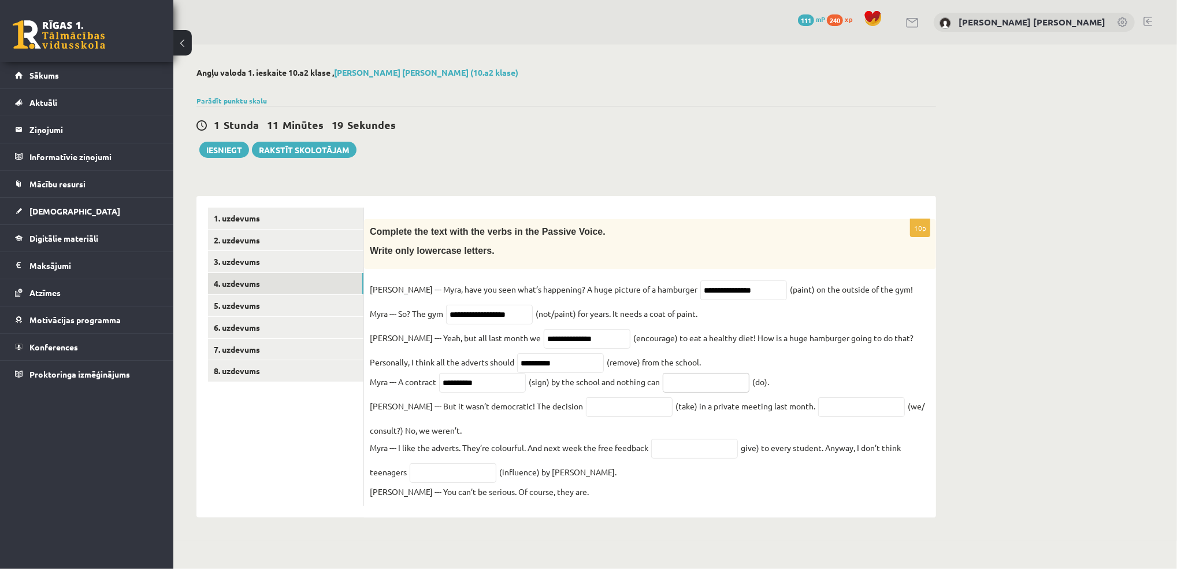
click at [695, 389] on input "text" at bounding box center [706, 383] width 87 height 20
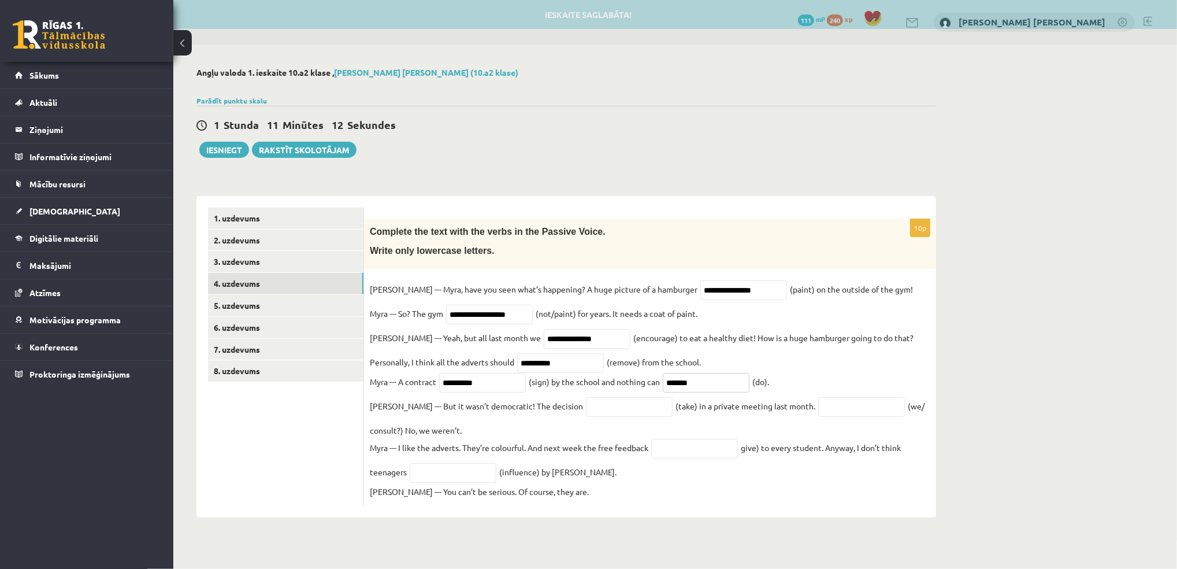
type input "*******"
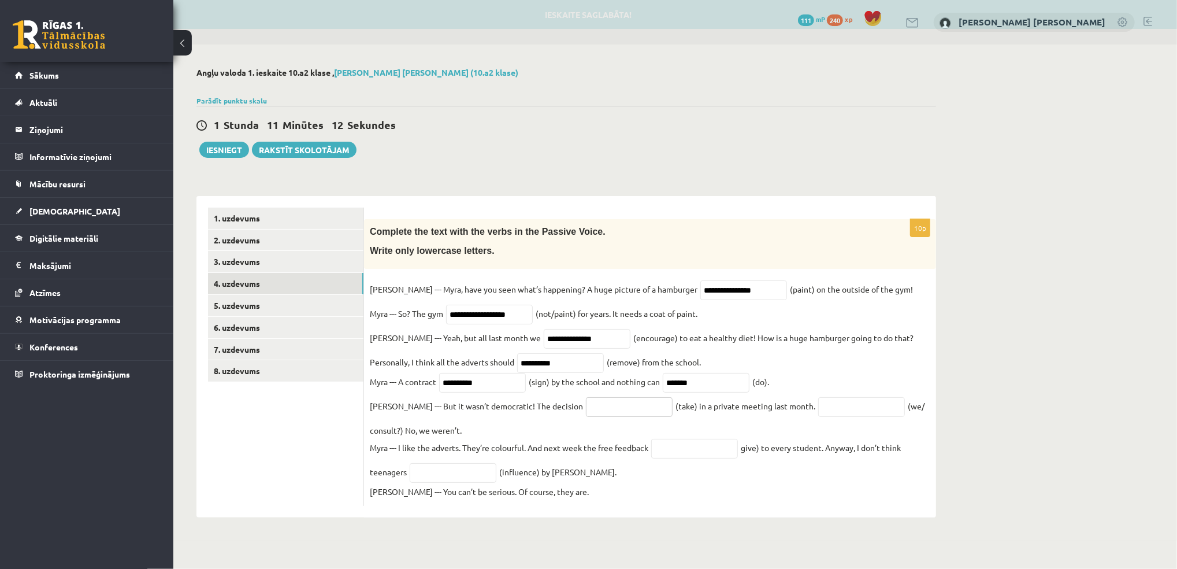
click at [586, 404] on input "text" at bounding box center [629, 407] width 87 height 20
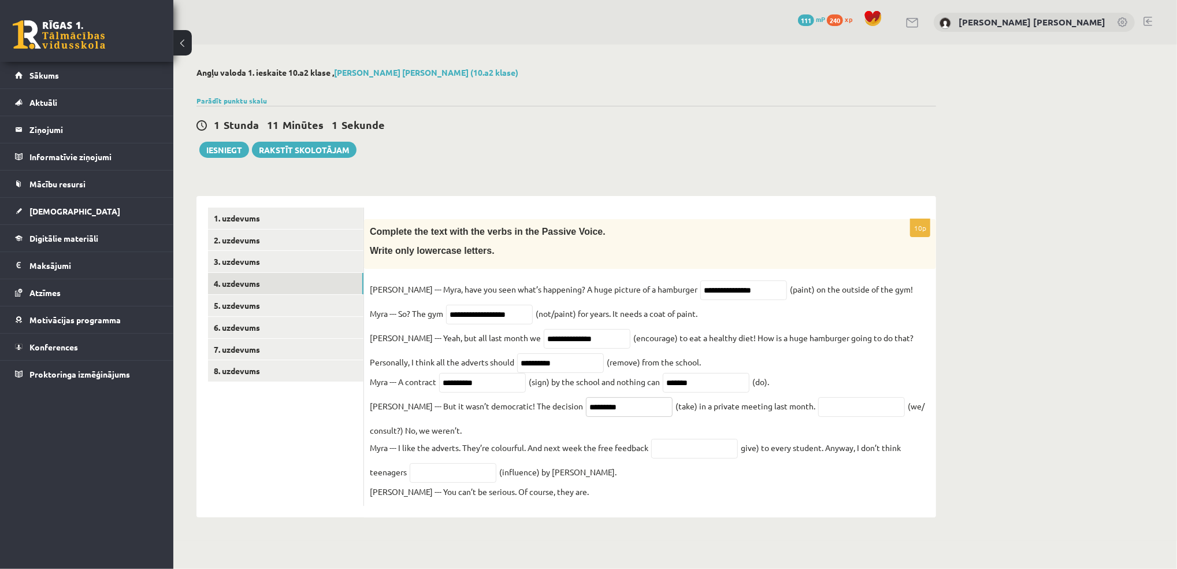
type input "*********"
click at [819, 408] on input "text" at bounding box center [862, 407] width 87 height 20
type input "**********"
click at [702, 455] on input "text" at bounding box center [694, 449] width 87 height 20
type input "**********"
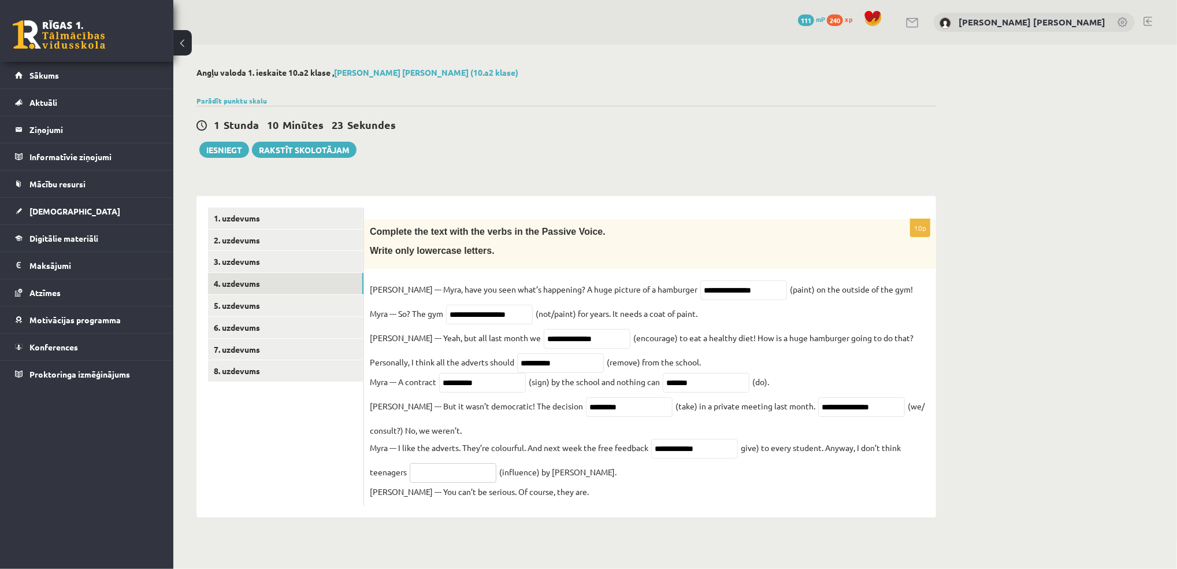
click at [469, 471] on input "text" at bounding box center [453, 473] width 87 height 20
type input "**********"
click at [245, 306] on link "5. uzdevums" at bounding box center [285, 305] width 155 height 21
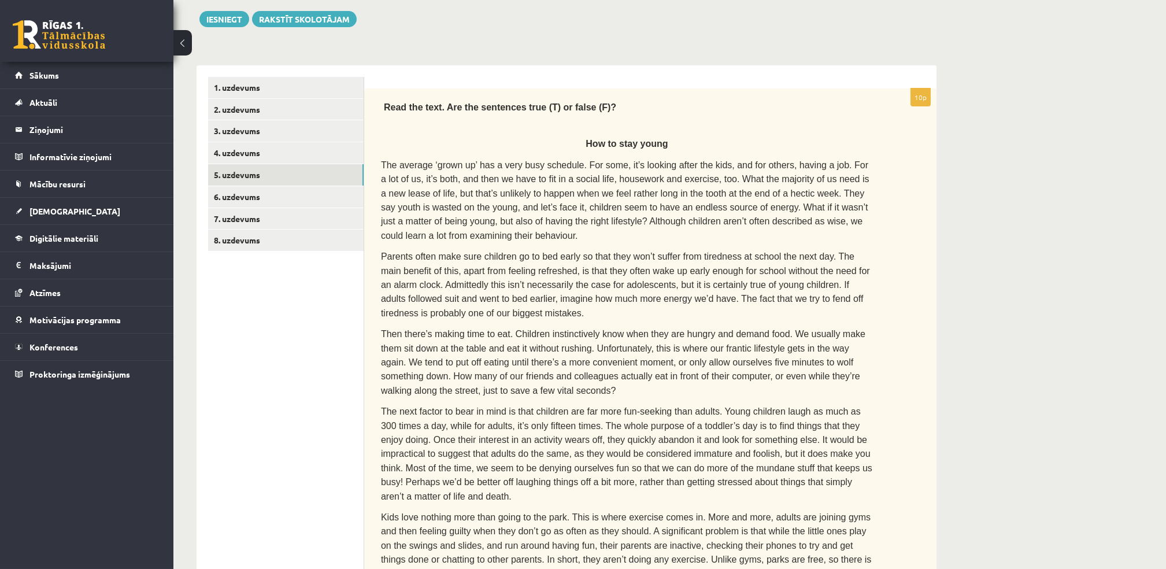
scroll to position [126, 0]
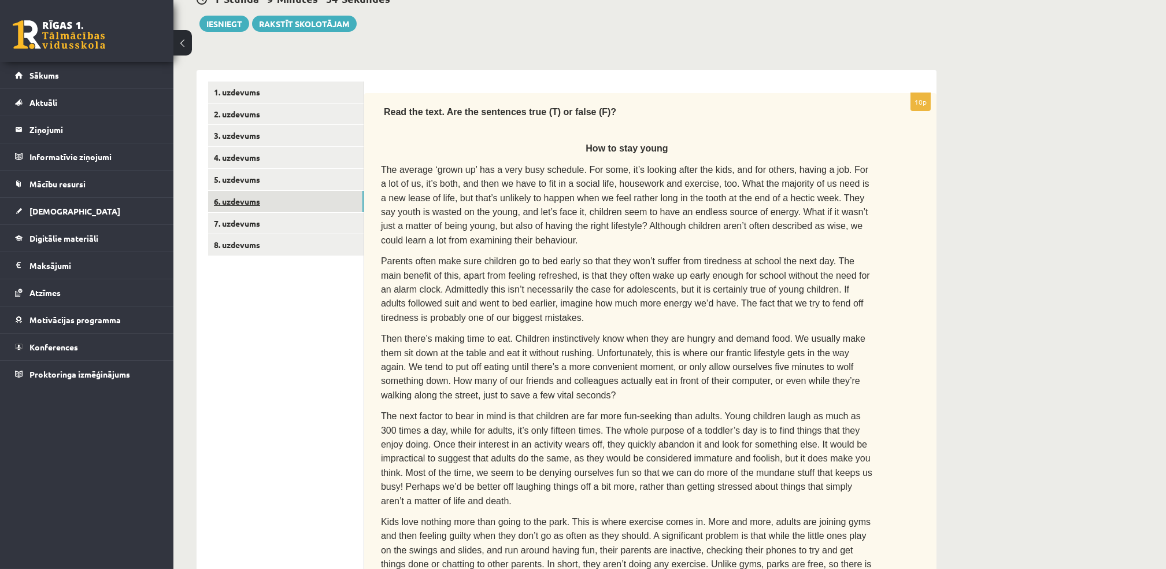
click at [255, 197] on link "6. uzdevums" at bounding box center [285, 201] width 155 height 21
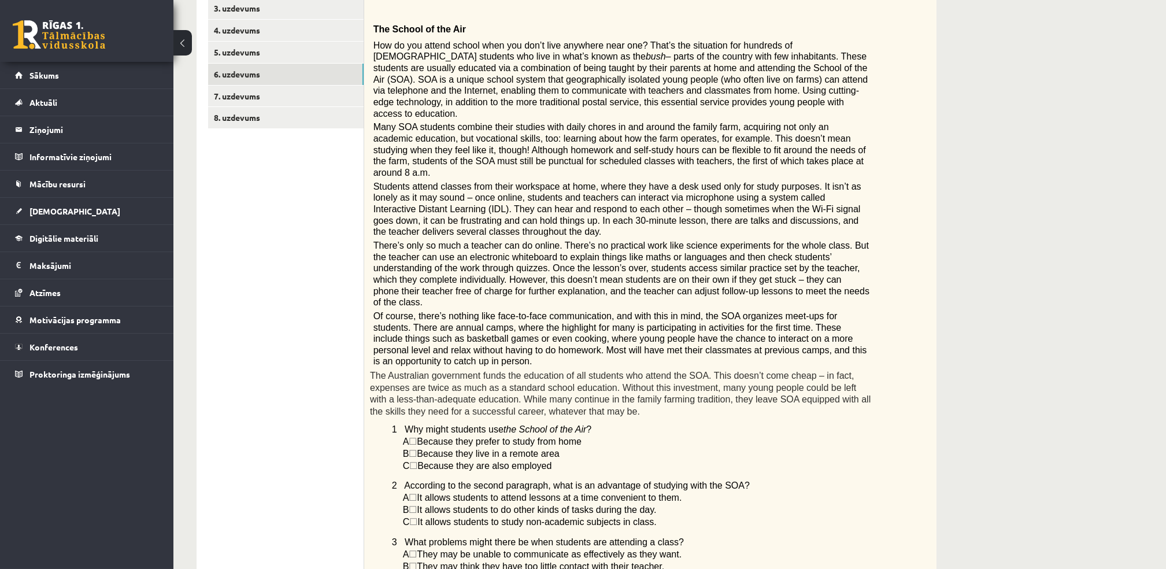
scroll to position [172, 0]
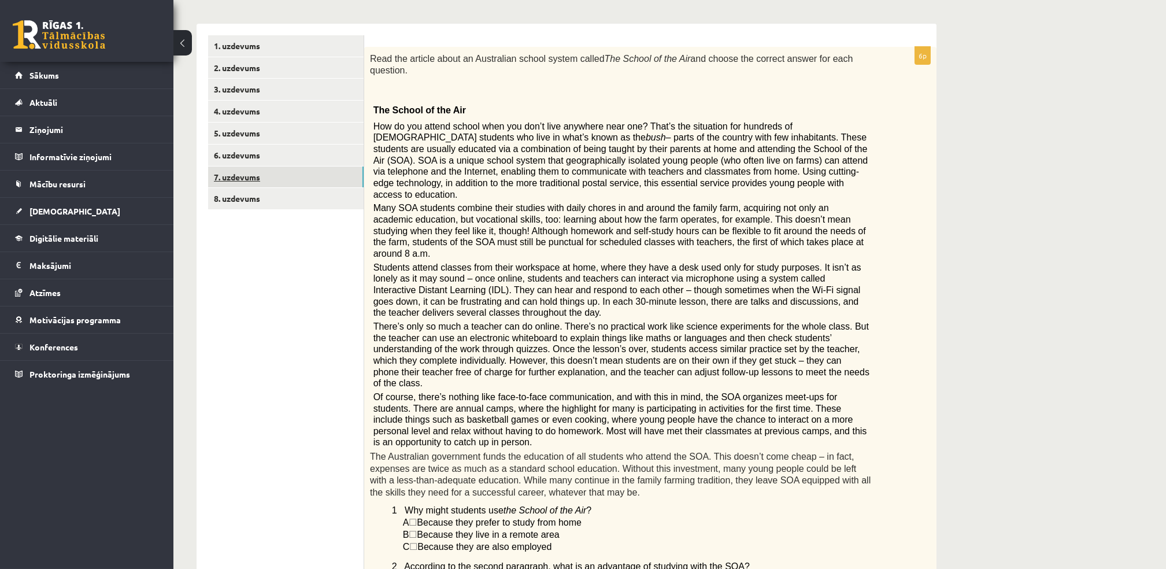
click at [243, 175] on link "7. uzdevums" at bounding box center [285, 176] width 155 height 21
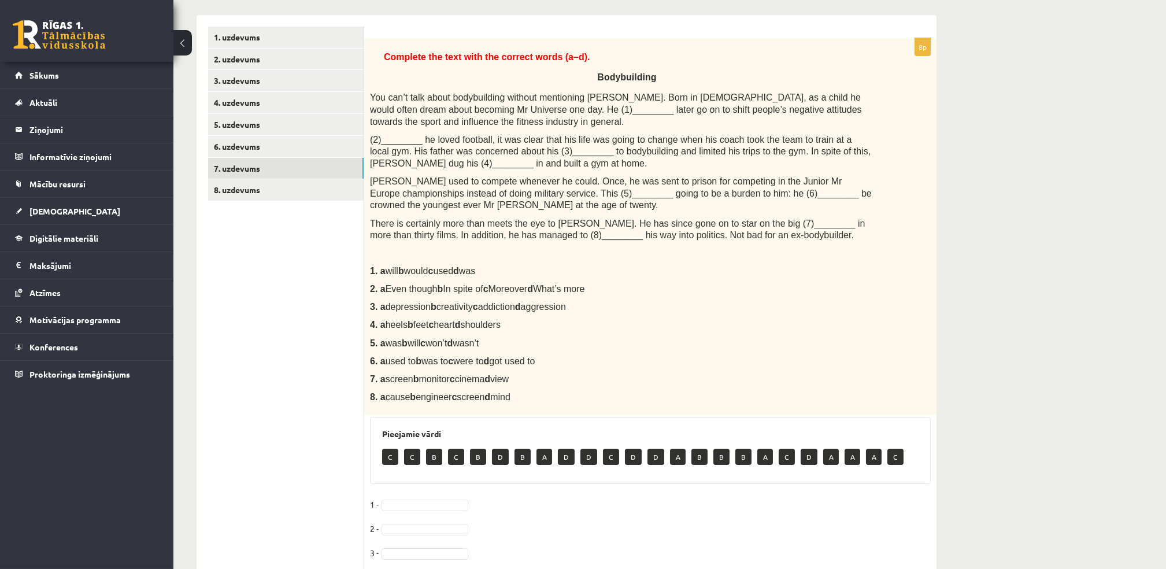
scroll to position [178, 0]
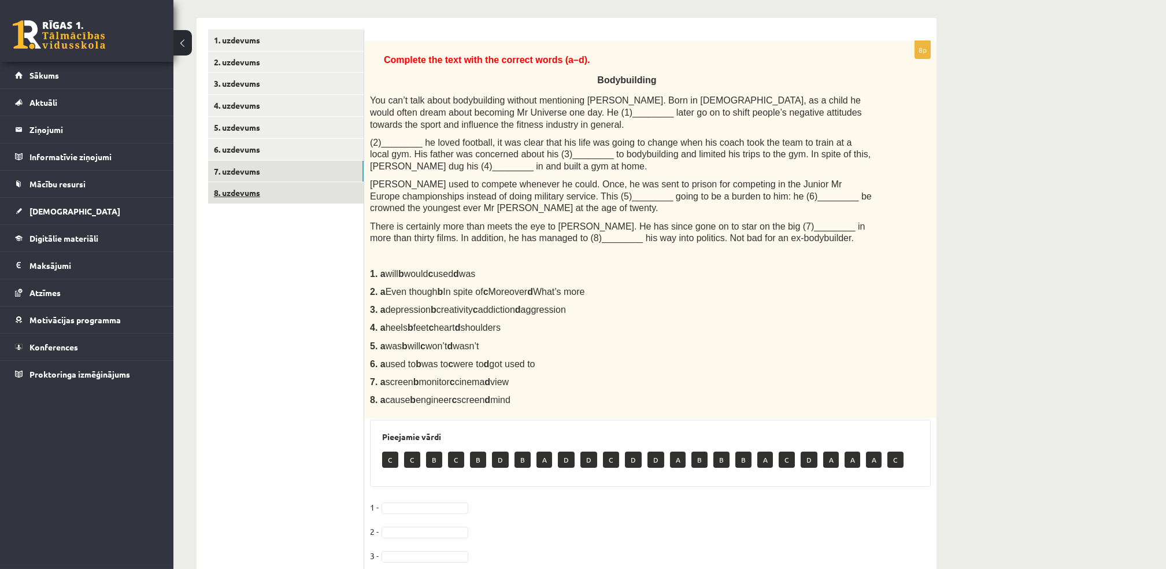
click at [232, 188] on link "8. uzdevums" at bounding box center [285, 192] width 155 height 21
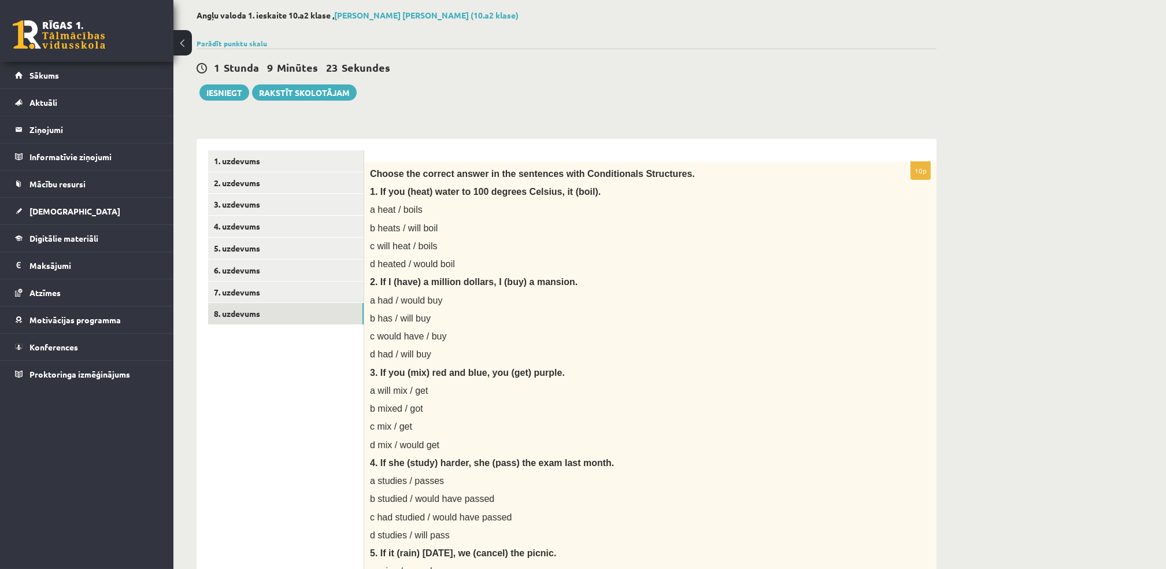
scroll to position [61, 0]
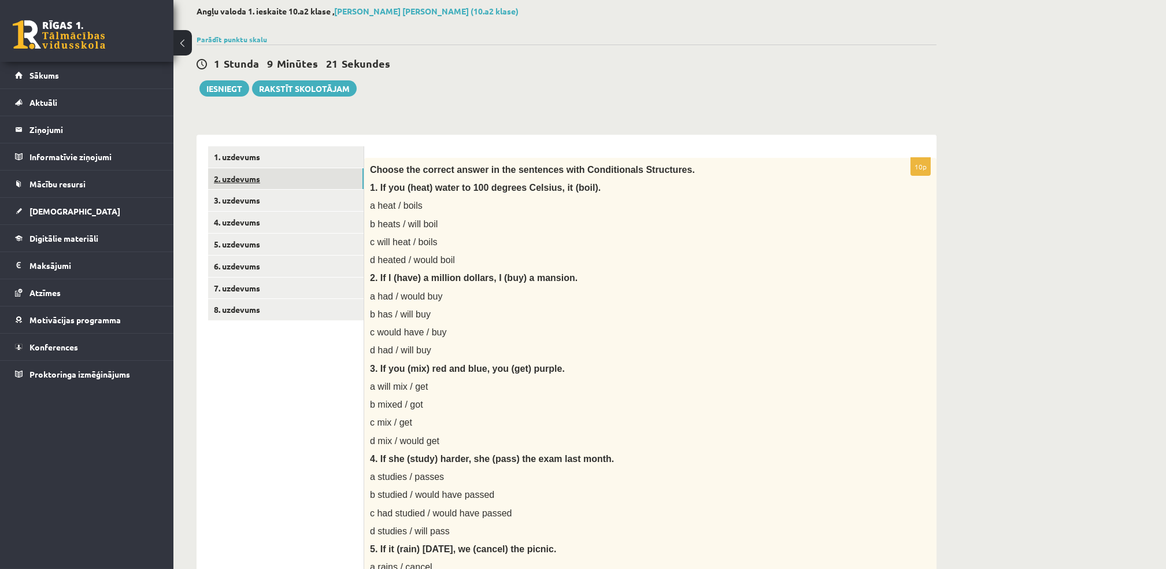
click at [246, 168] on link "2. uzdevums" at bounding box center [285, 178] width 155 height 21
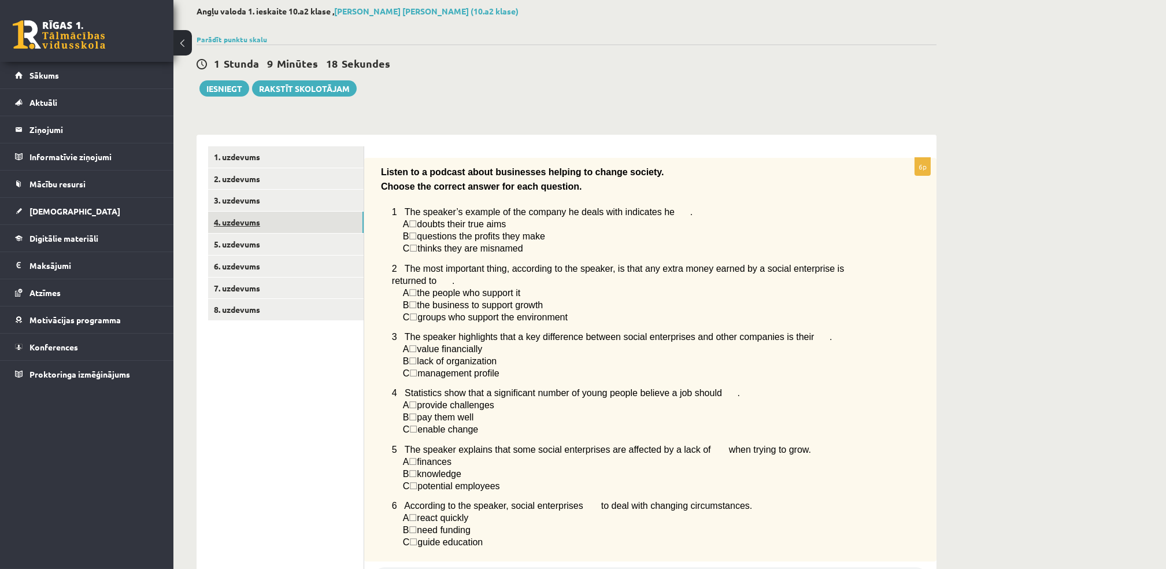
click at [244, 227] on link "4. uzdevums" at bounding box center [285, 222] width 155 height 21
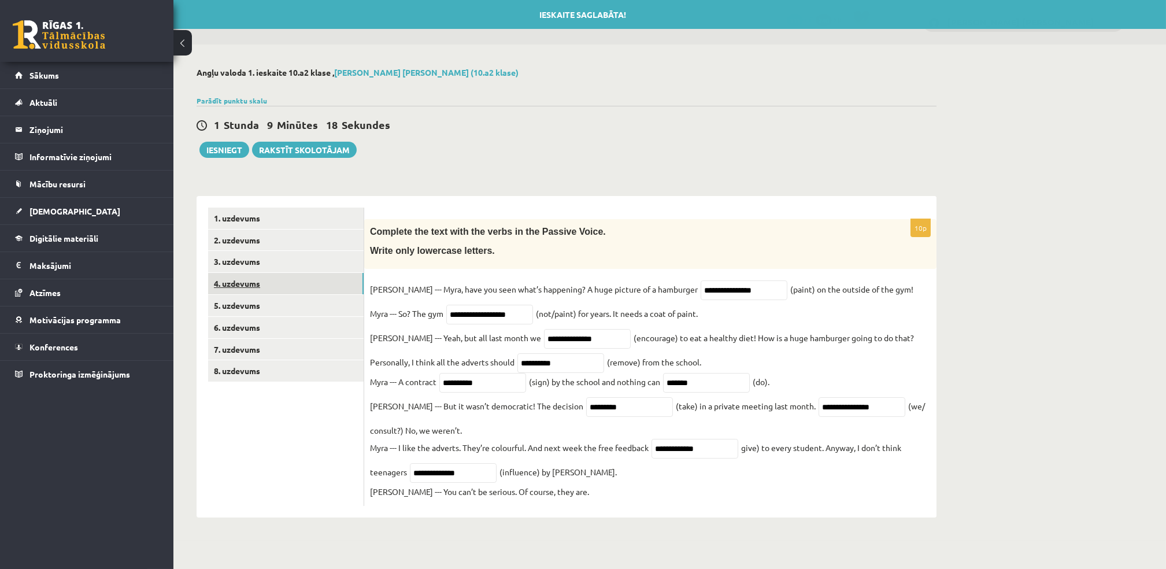
scroll to position [0, 0]
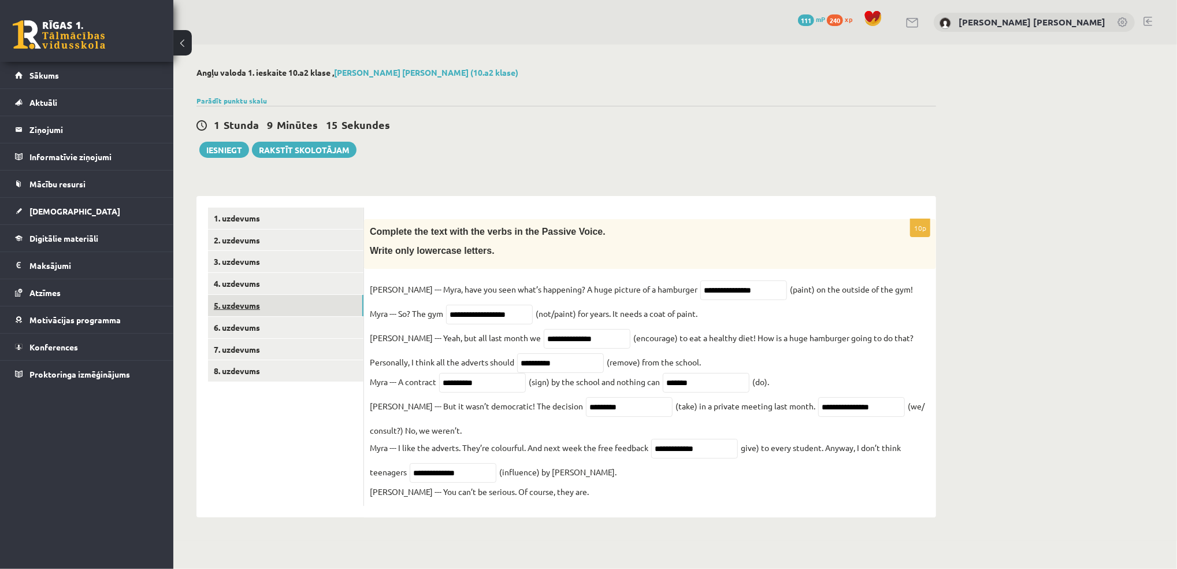
click at [247, 309] on link "5. uzdevums" at bounding box center [285, 305] width 155 height 21
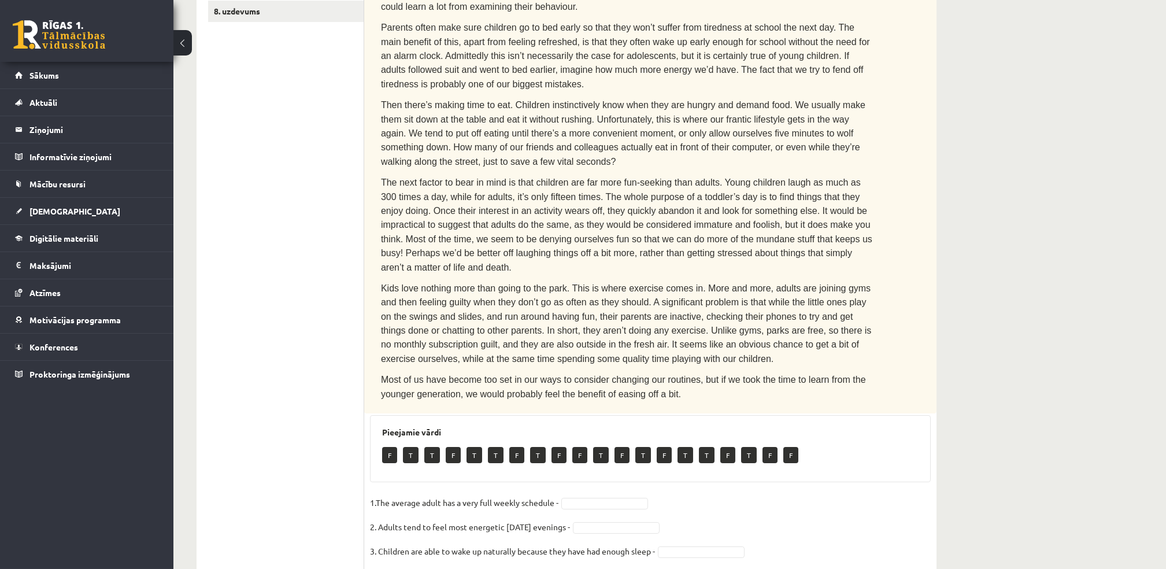
scroll to position [523, 0]
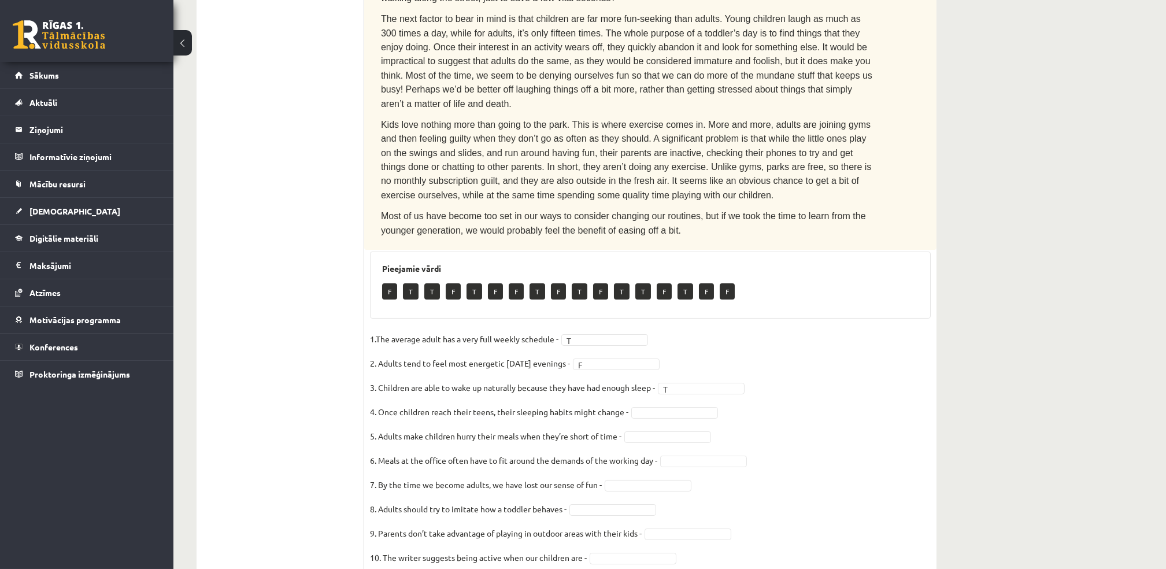
click at [653, 373] on fieldset "1.The average adult has a very full weekly schedule - T * 2. Adults tend to fee…" at bounding box center [650, 451] width 561 height 243
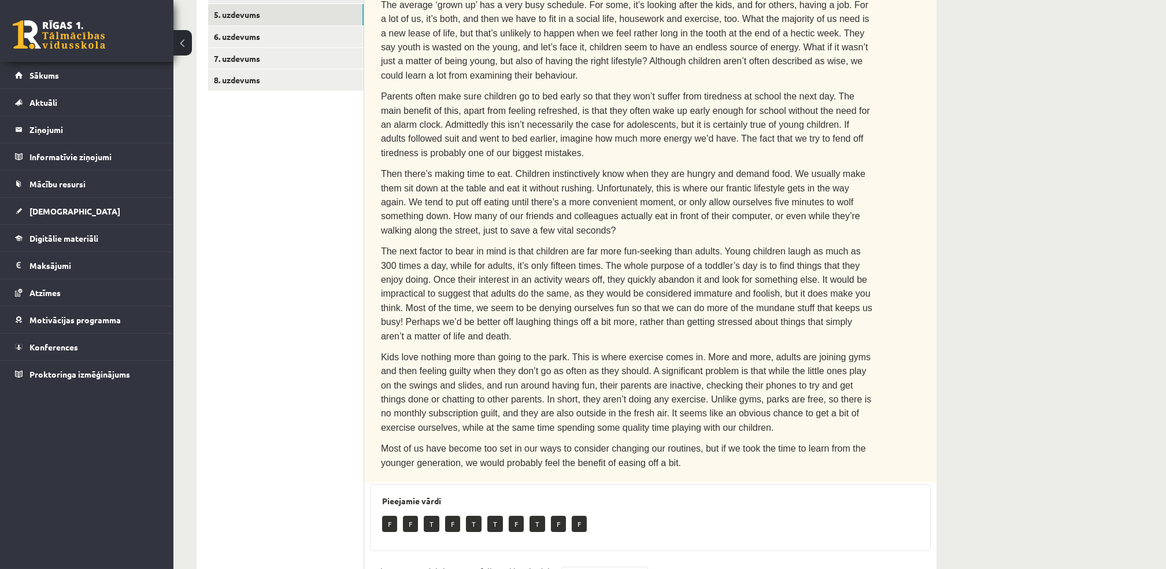
scroll to position [195, 0]
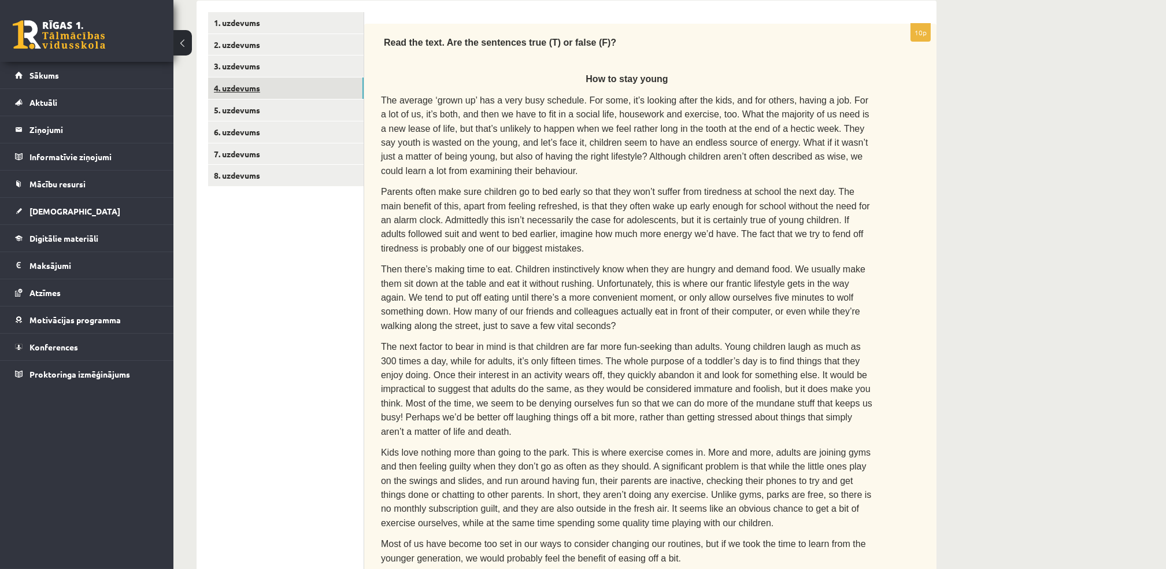
click at [236, 93] on link "4. uzdevums" at bounding box center [285, 87] width 155 height 21
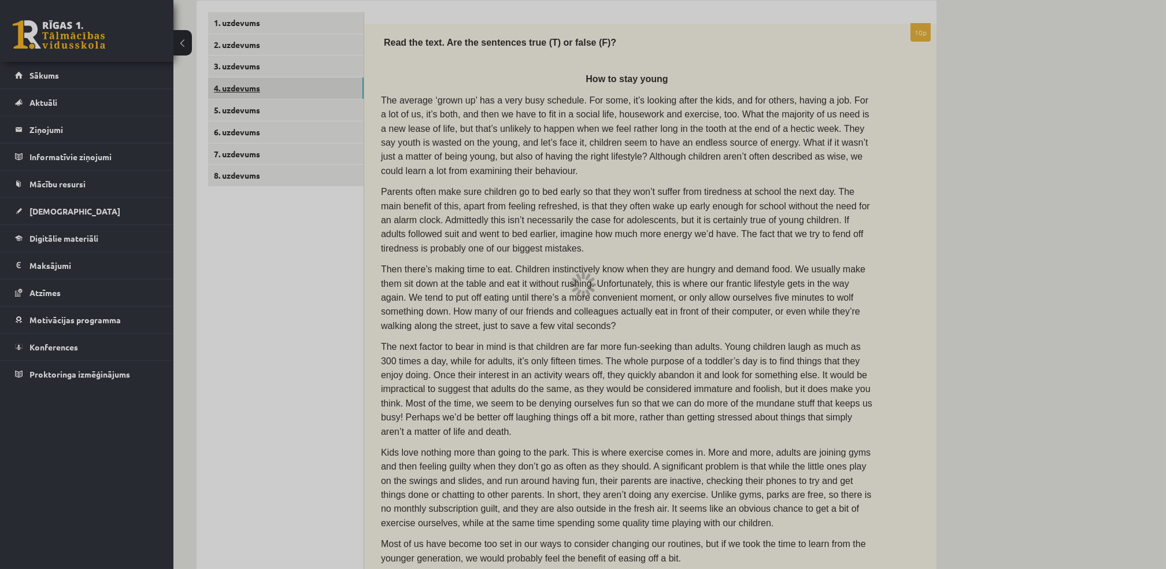
scroll to position [0, 0]
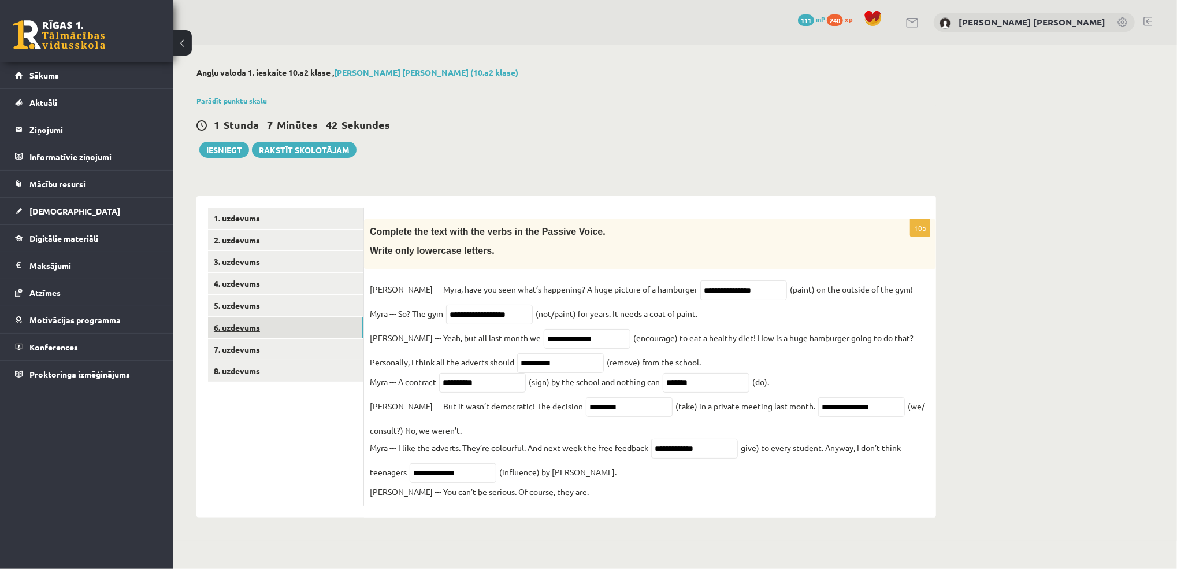
click at [247, 325] on link "6. uzdevums" at bounding box center [285, 327] width 155 height 21
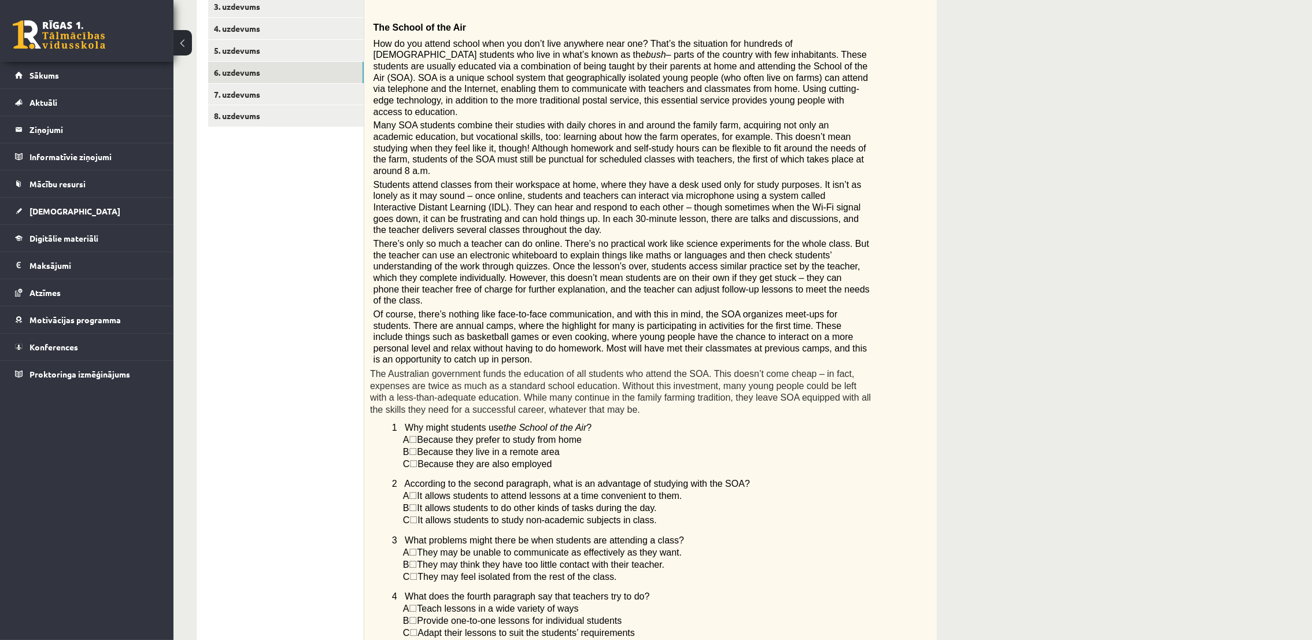
scroll to position [254, 0]
click at [1050, 240] on div "Angļu valoda 1. ieskaite 10.a2 klase , Endija Elizabete Zēvalde (10.a2 klase) P…" at bounding box center [742, 411] width 1138 height 1242
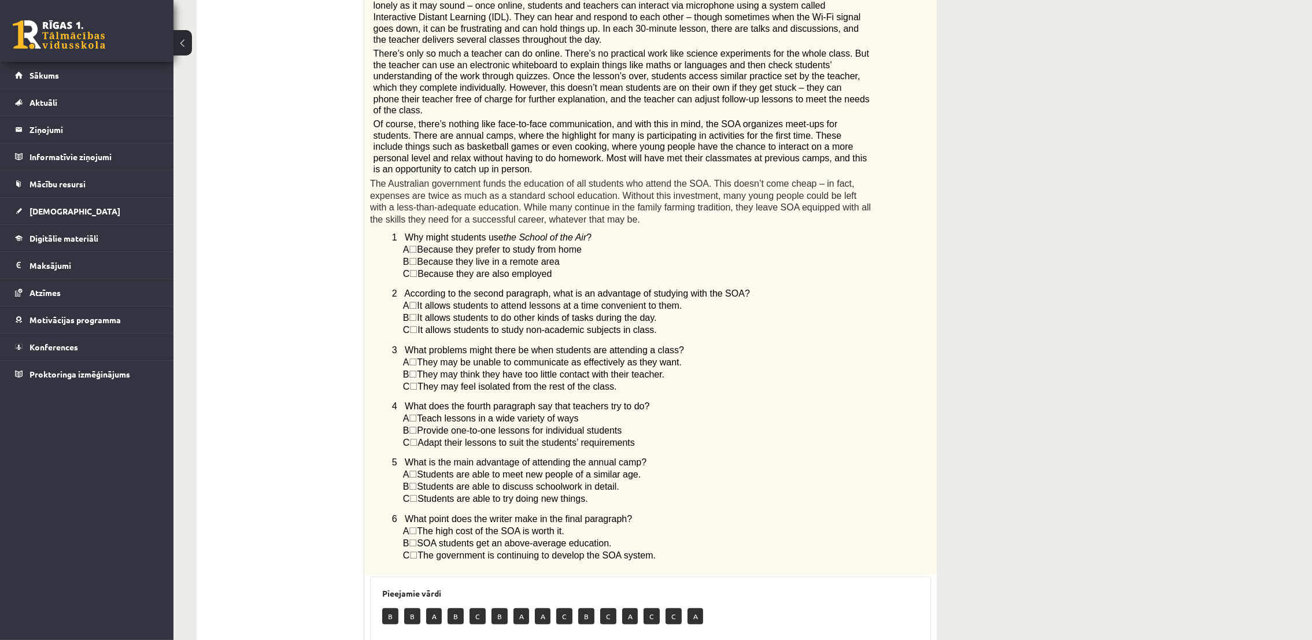
scroll to position [583, 0]
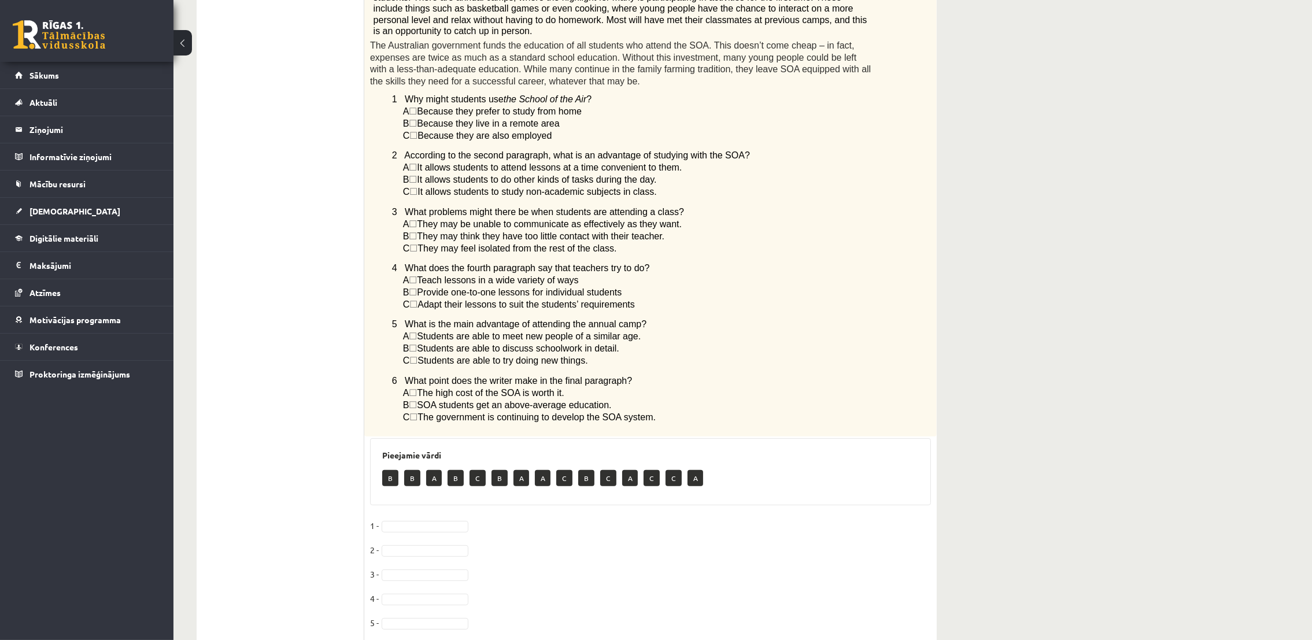
click at [408, 470] on p "B" at bounding box center [412, 478] width 16 height 16
drag, startPoint x: 419, startPoint y: 531, endPoint x: 419, endPoint y: 514, distance: 16.8
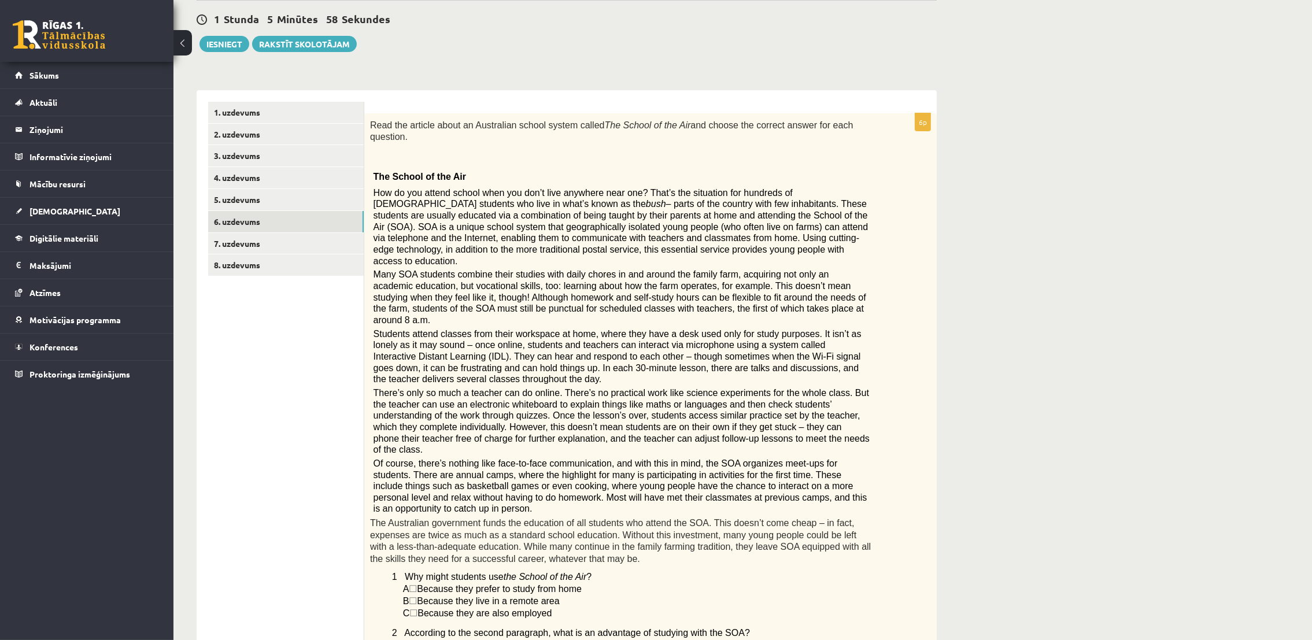
scroll to position [105, 0]
click at [217, 350] on ul "1. uzdevums 2. uzdevums 3. uzdevums 4. uzdevums 5. uzdevums 6. uzdevums 7. uzde…" at bounding box center [286, 624] width 156 height 1044
click at [234, 247] on link "7. uzdevums" at bounding box center [285, 244] width 155 height 21
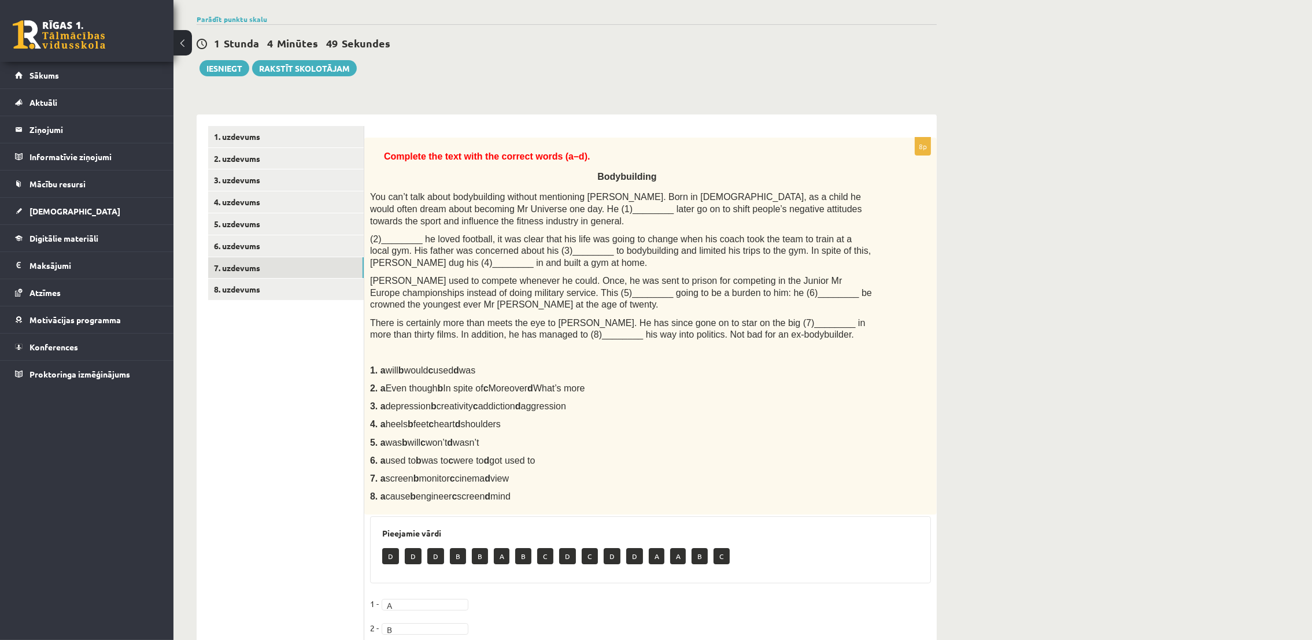
scroll to position [81, 0]
click at [249, 291] on link "8. uzdevums" at bounding box center [285, 289] width 155 height 21
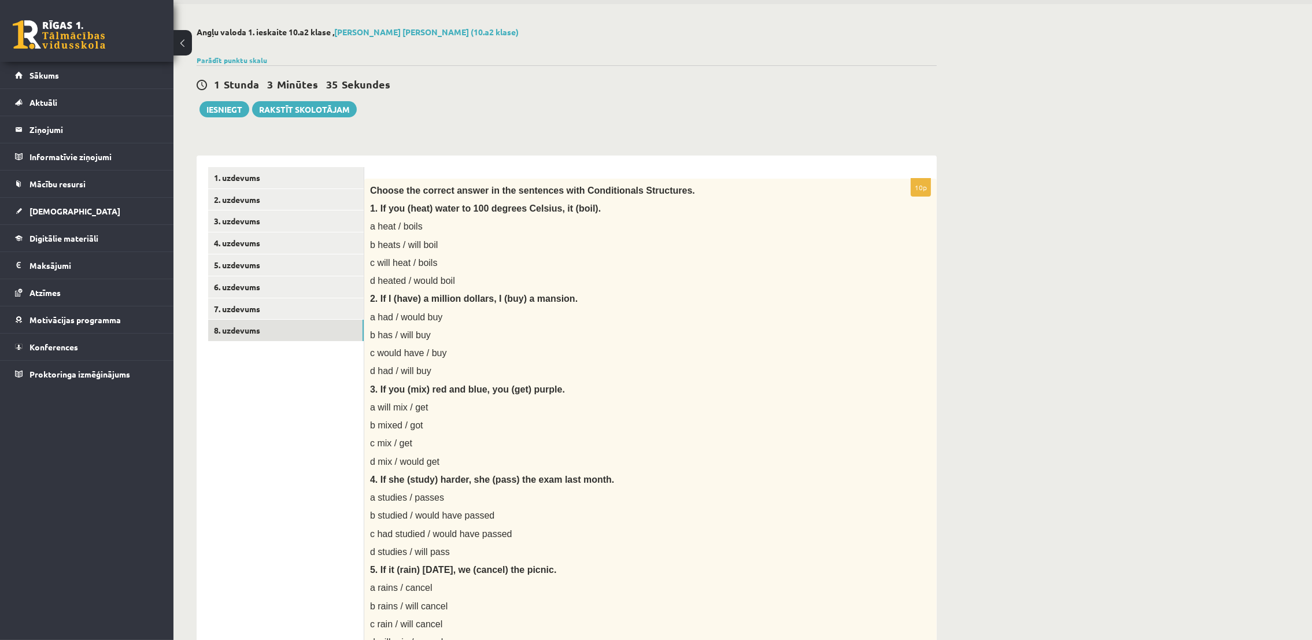
scroll to position [39, 0]
click at [278, 281] on link "6. uzdevums" at bounding box center [285, 287] width 155 height 21
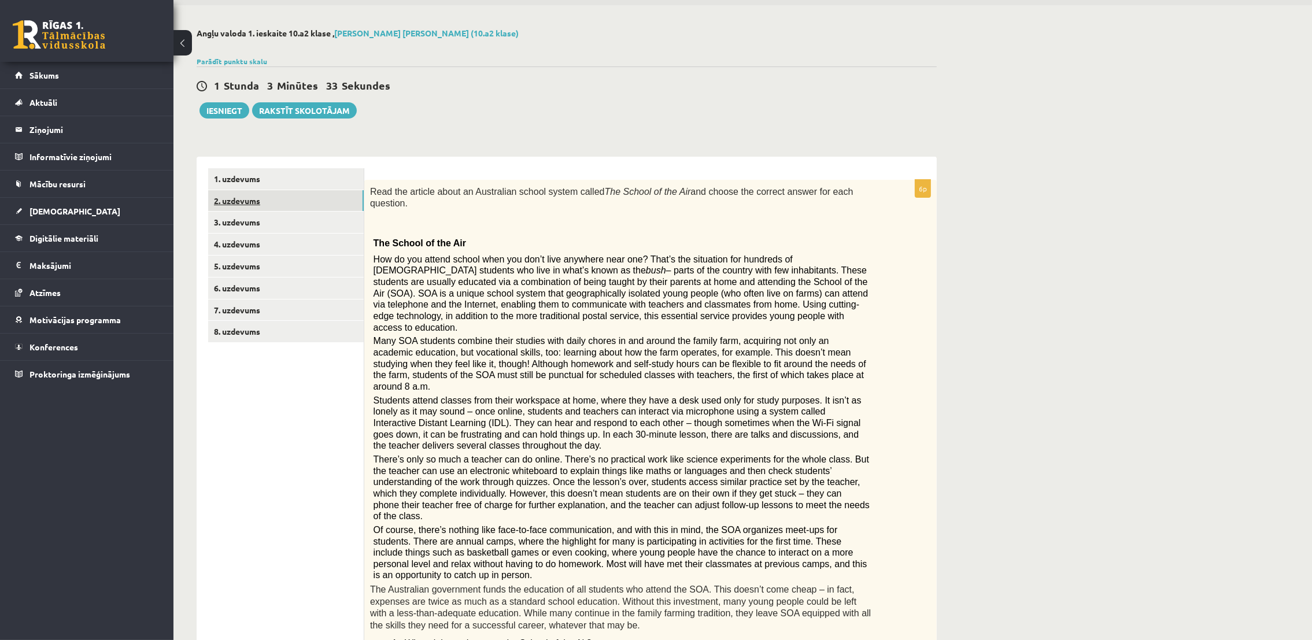
click at [257, 194] on link "2. uzdevums" at bounding box center [285, 200] width 155 height 21
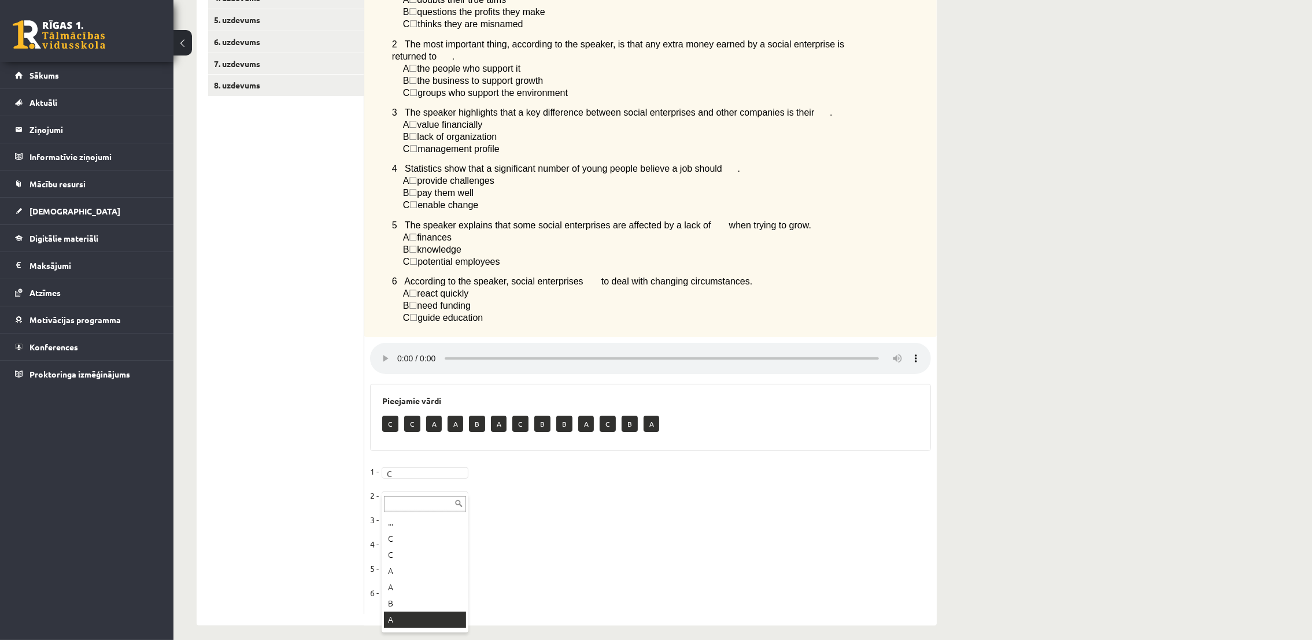
scroll to position [13, 0]
drag, startPoint x: 414, startPoint y: 605, endPoint x: 414, endPoint y: 627, distance: 22.6
click at [414, 568] on div "Angļu valoda 1. ieskaite 10.a2 klase , Endija Elizabete Zēvalde (10.a2 klase) P…" at bounding box center [566, 204] width 786 height 890
click at [417, 568] on fieldset "1 - C * 2 - C * 3 - B * 4 - 5 - 6 -" at bounding box center [650, 535] width 561 height 146
click at [414, 529] on fieldset "1 - C * 2 - C * 3 - B * 4 - 5 - 6 -" at bounding box center [650, 535] width 561 height 146
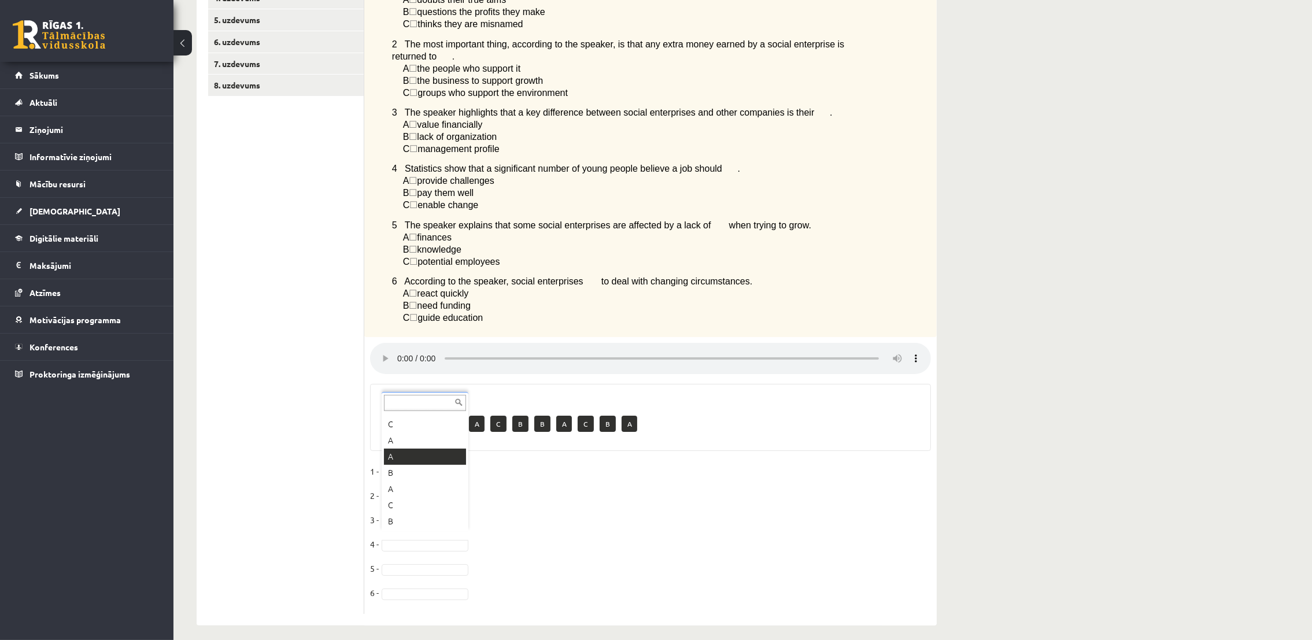
drag, startPoint x: 405, startPoint y: 458, endPoint x: 397, endPoint y: 462, distance: 8.5
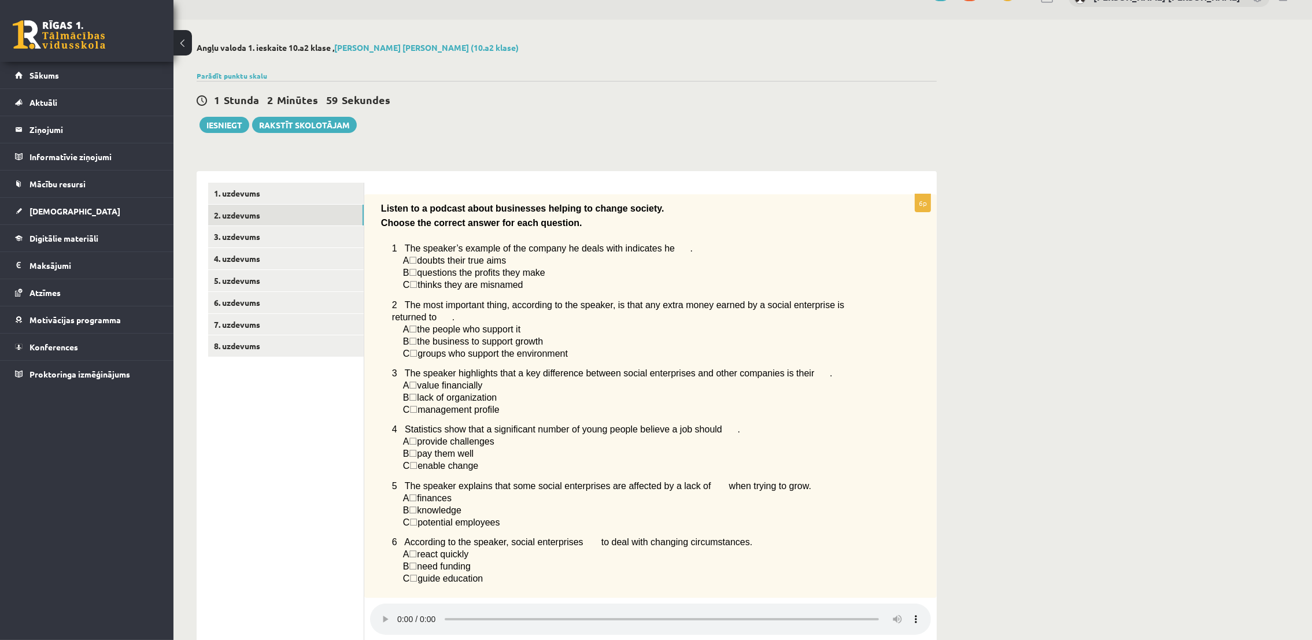
scroll to position [24, 0]
click at [240, 125] on button "Iesniegt" at bounding box center [224, 126] width 50 height 16
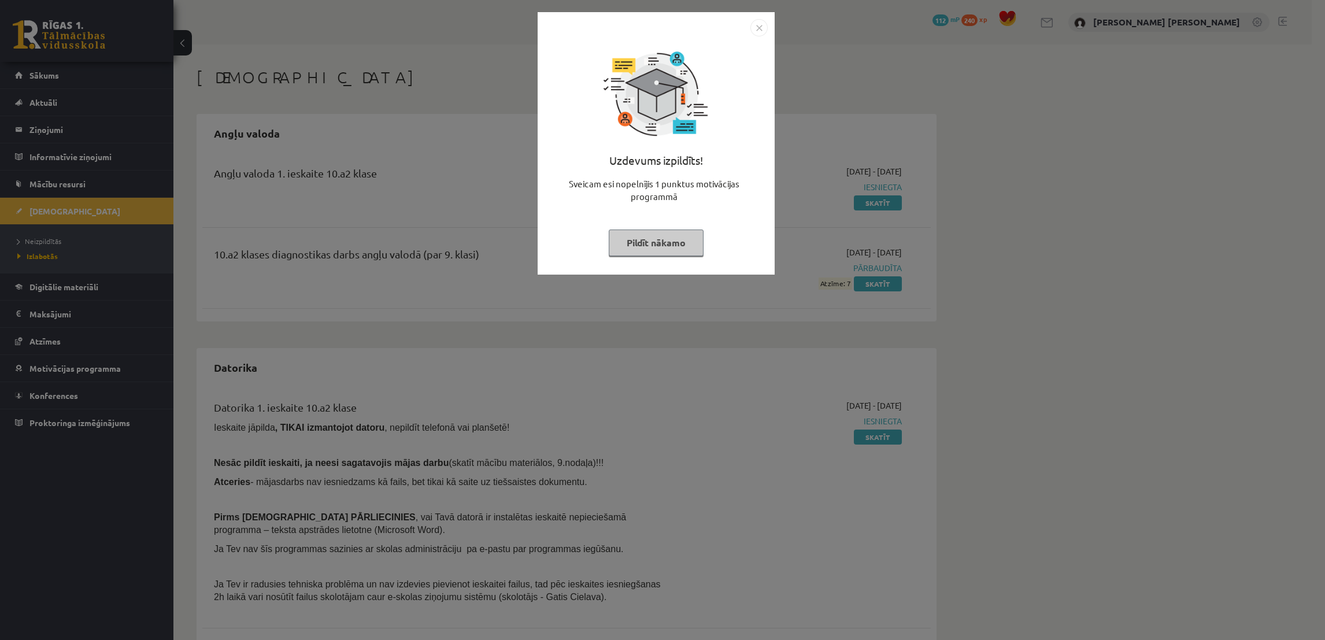
click at [757, 21] on img "Close" at bounding box center [758, 27] width 17 height 17
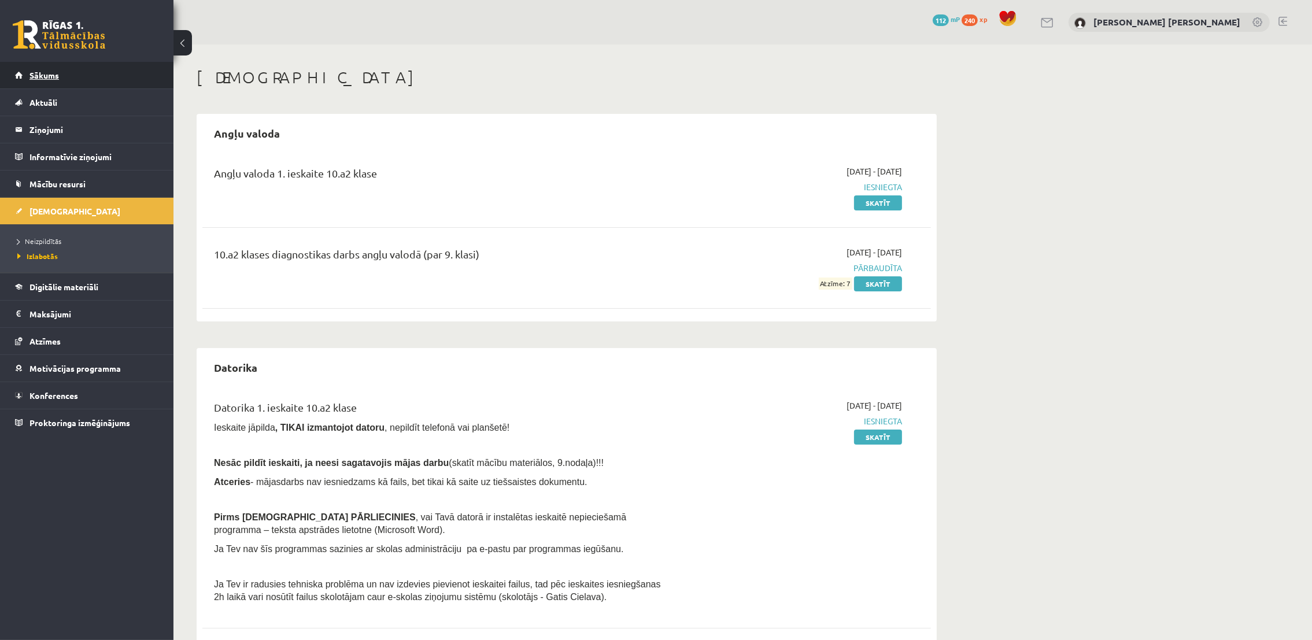
click at [39, 64] on link "Sākums" at bounding box center [87, 75] width 144 height 27
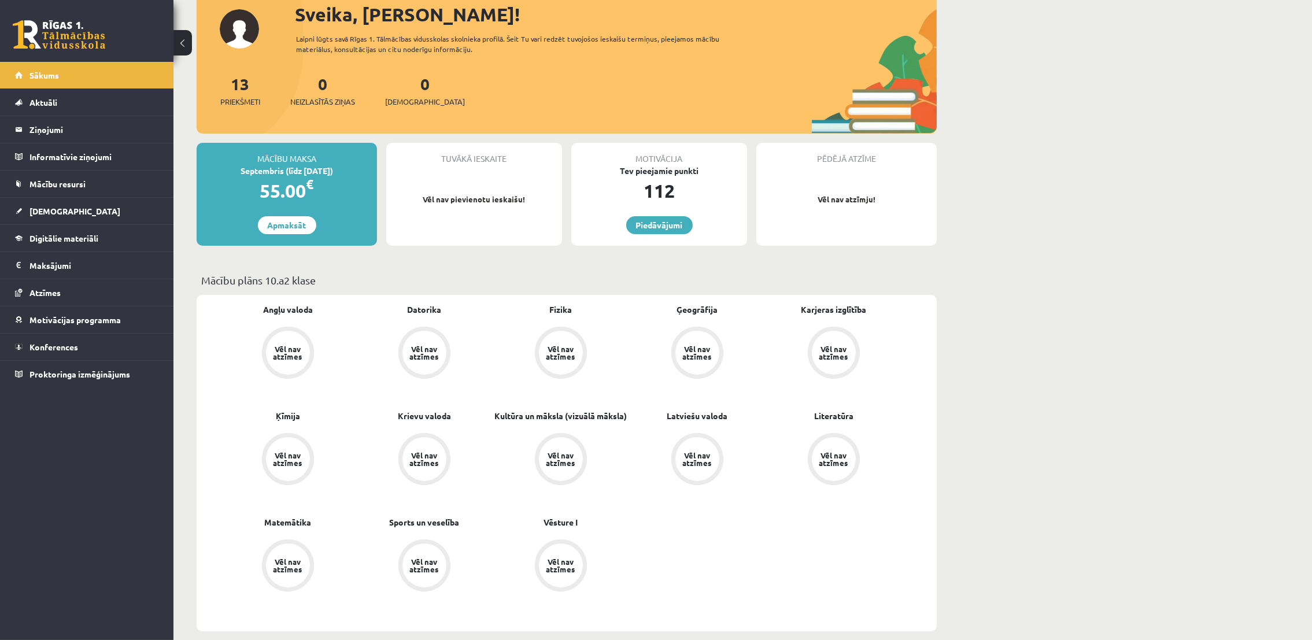
scroll to position [80, 0]
